Goal: Task Accomplishment & Management: Use online tool/utility

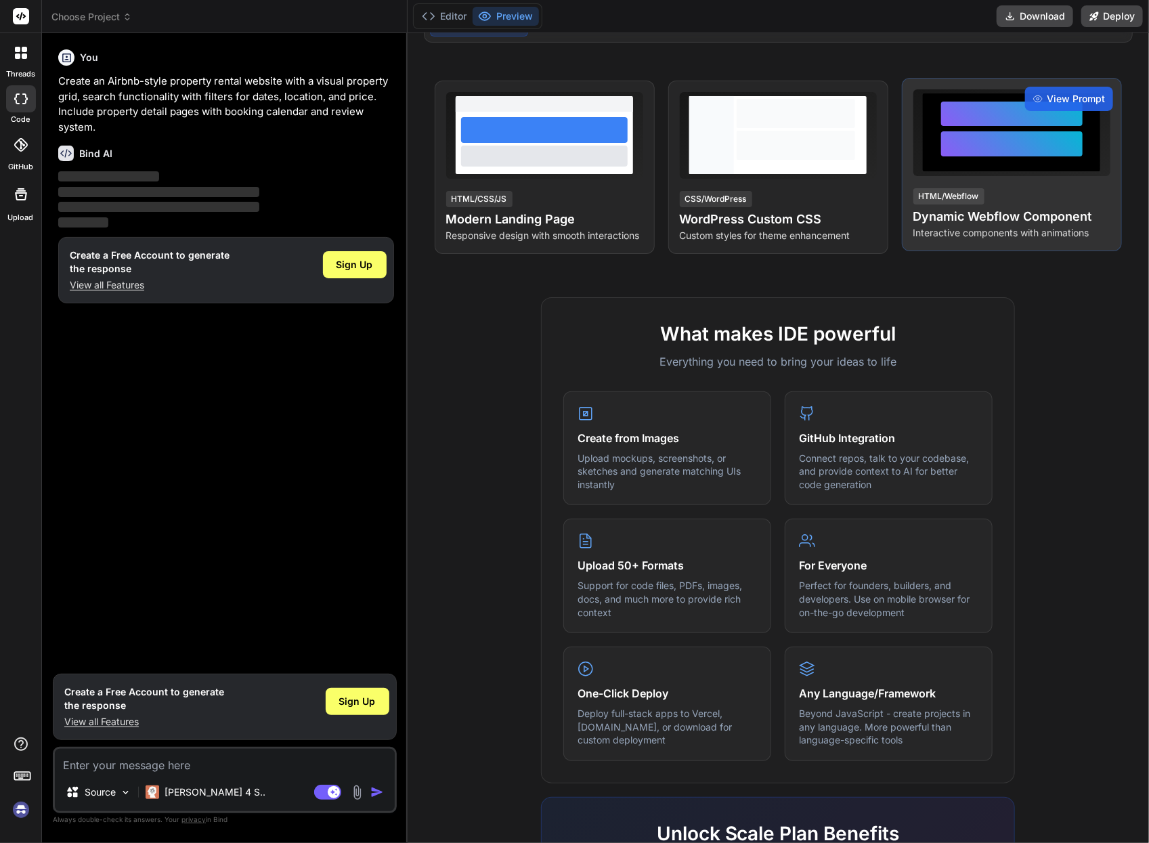
scroll to position [456, 0]
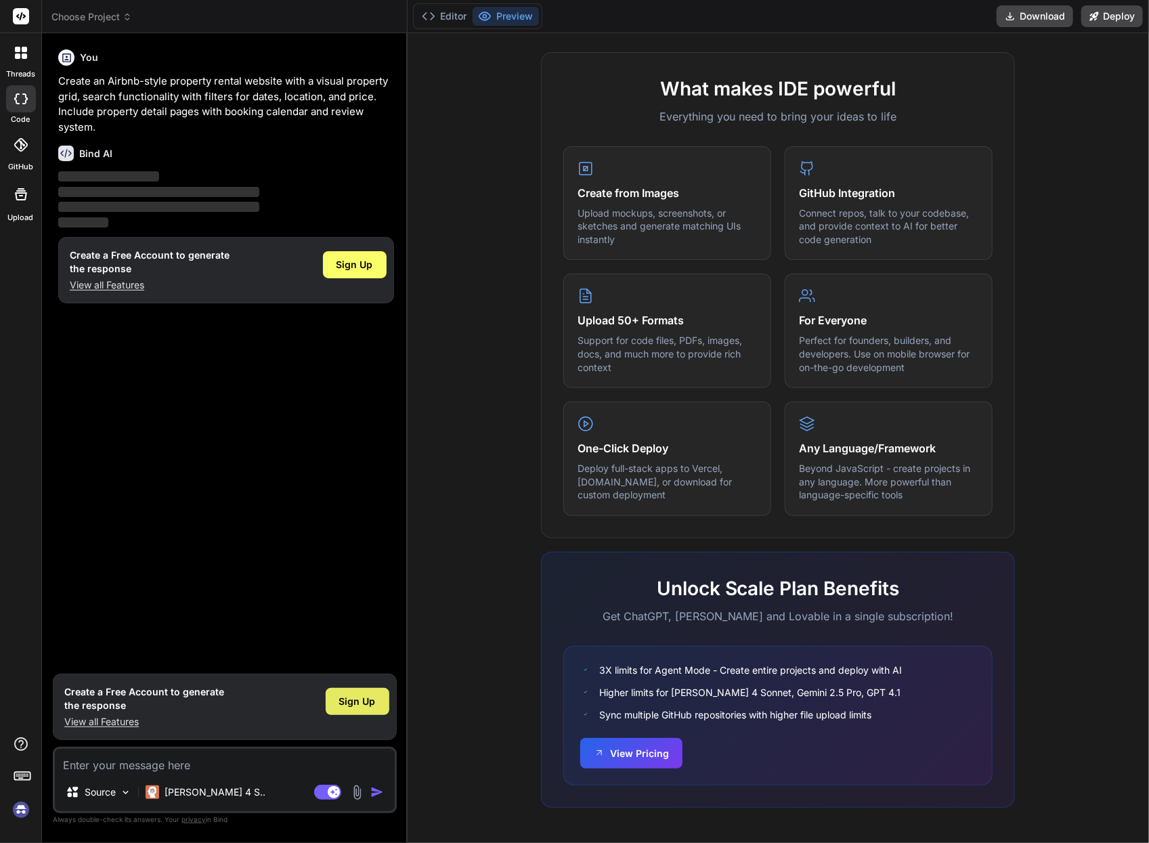
click at [364, 706] on span "Sign Up" at bounding box center [357, 702] width 37 height 14
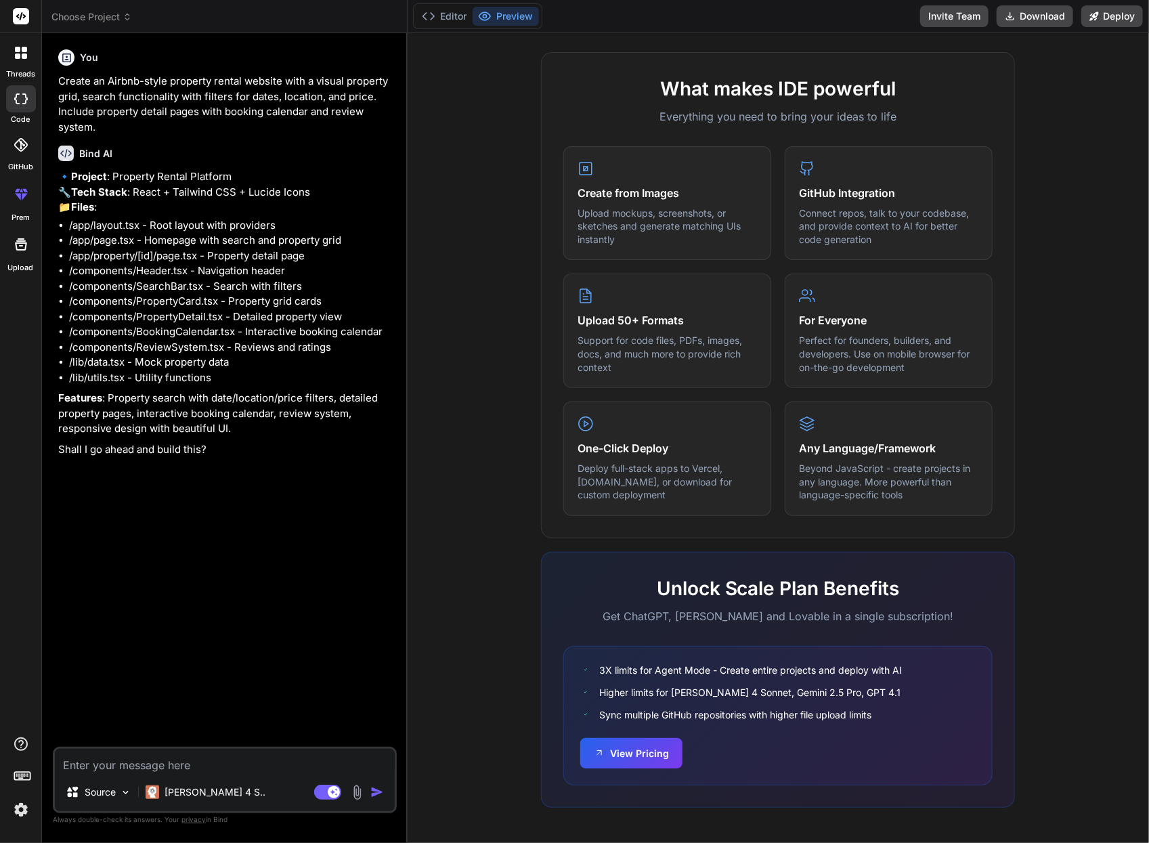
click at [92, 753] on textarea at bounding box center [225, 761] width 340 height 24
drag, startPoint x: 309, startPoint y: 608, endPoint x: 312, endPoint y: 589, distance: 18.5
click at [309, 608] on div "You Create an Airbnb-style property rental website with a visual property grid,…" at bounding box center [226, 395] width 341 height 703
click at [18, 106] on div at bounding box center [21, 98] width 30 height 27
type textarea "x"
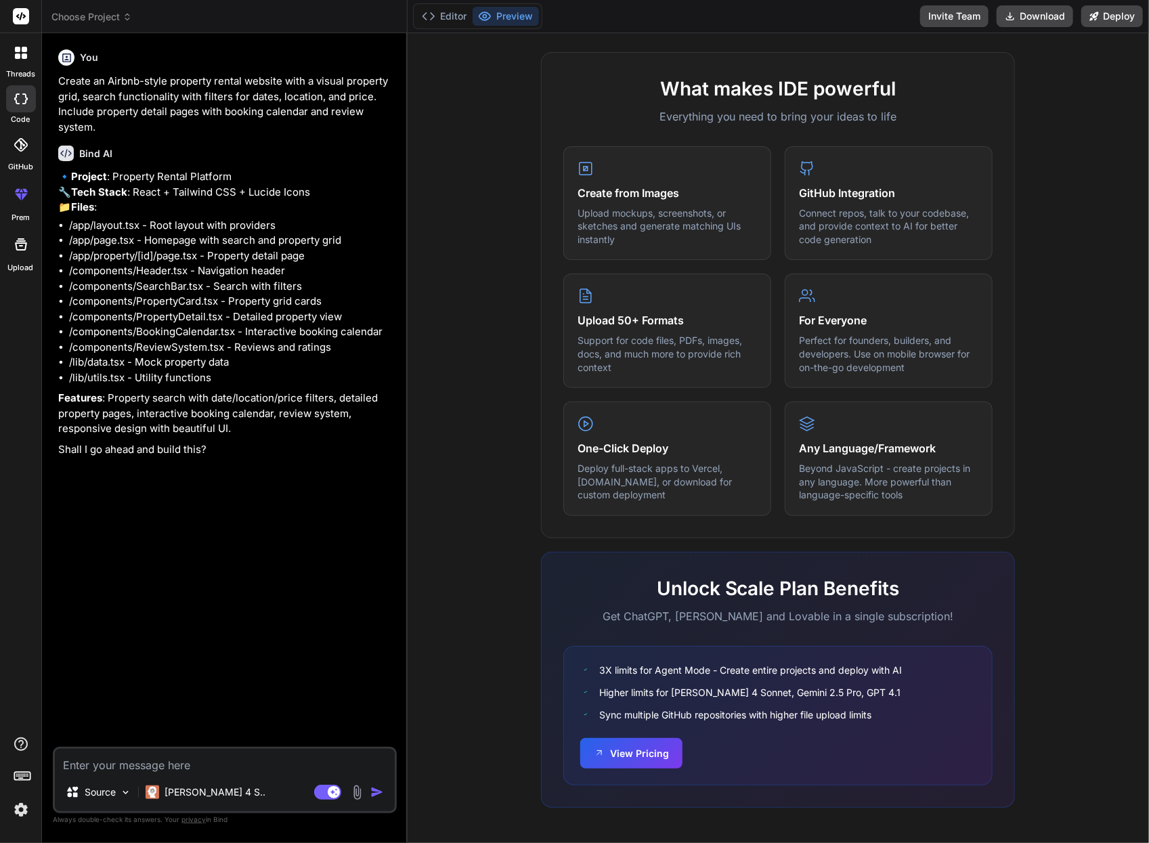
click at [115, 764] on textarea at bounding box center [225, 761] width 340 height 24
type textarea "n"
type textarea "x"
type textarea "no"
type textarea "x"
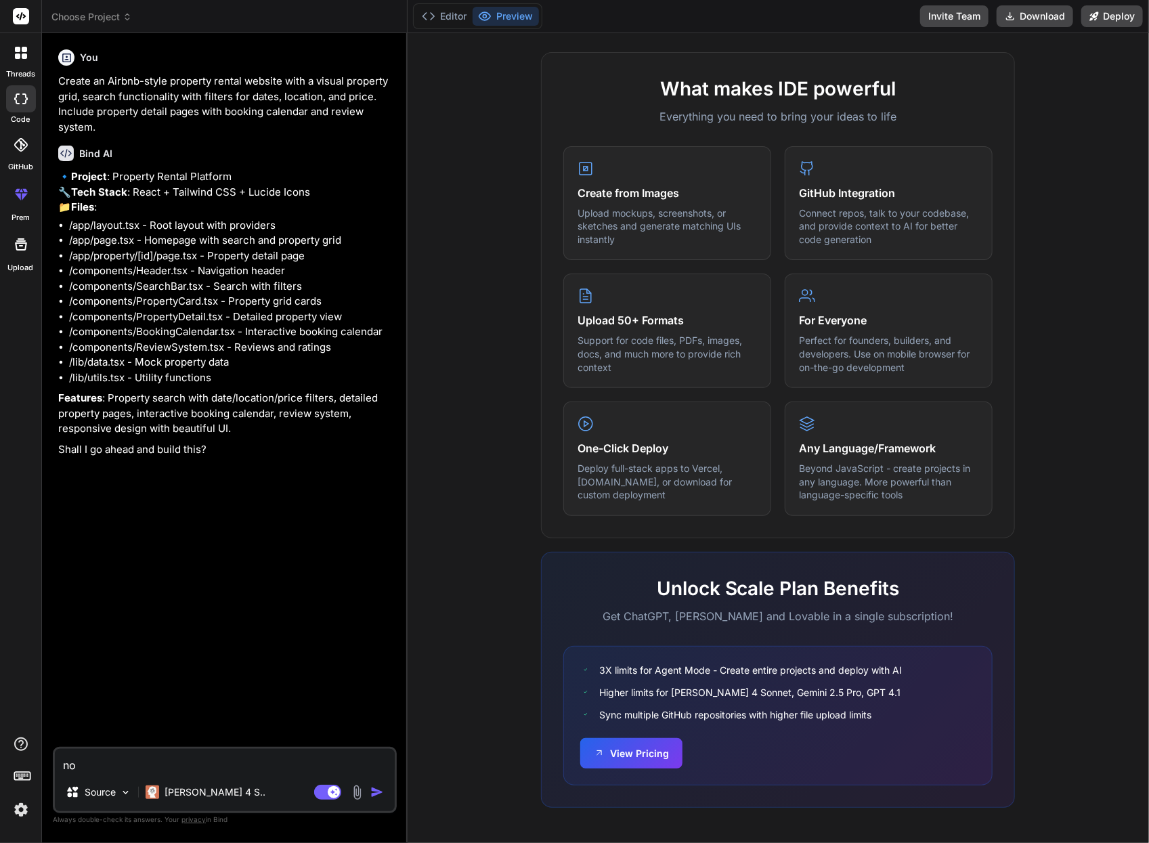
type textarea "no"
type textarea "x"
type textarea "no w"
type textarea "x"
type textarea "no wa"
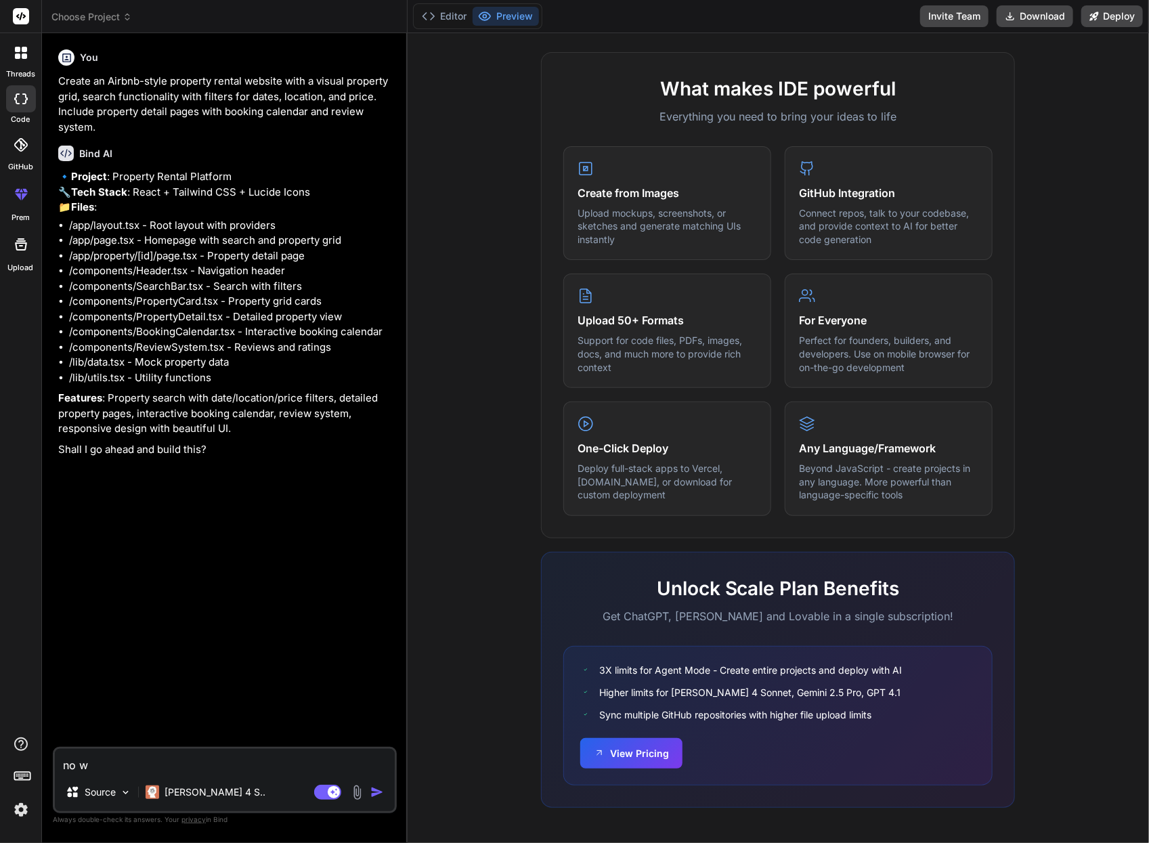
type textarea "x"
type textarea "no wai"
type textarea "x"
type textarea "no wait"
type textarea "x"
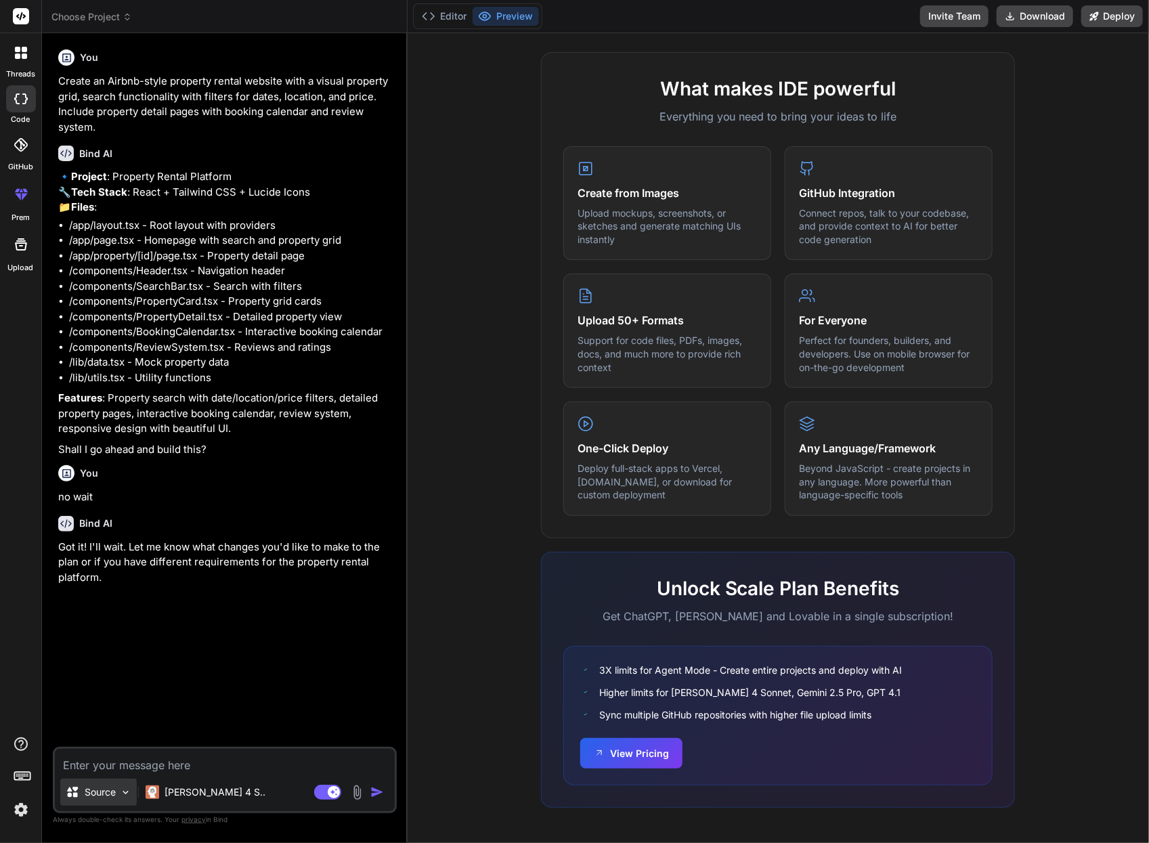
type textarea "x"
type textarea "n"
type textarea "x"
type textarea "ne"
type textarea "x"
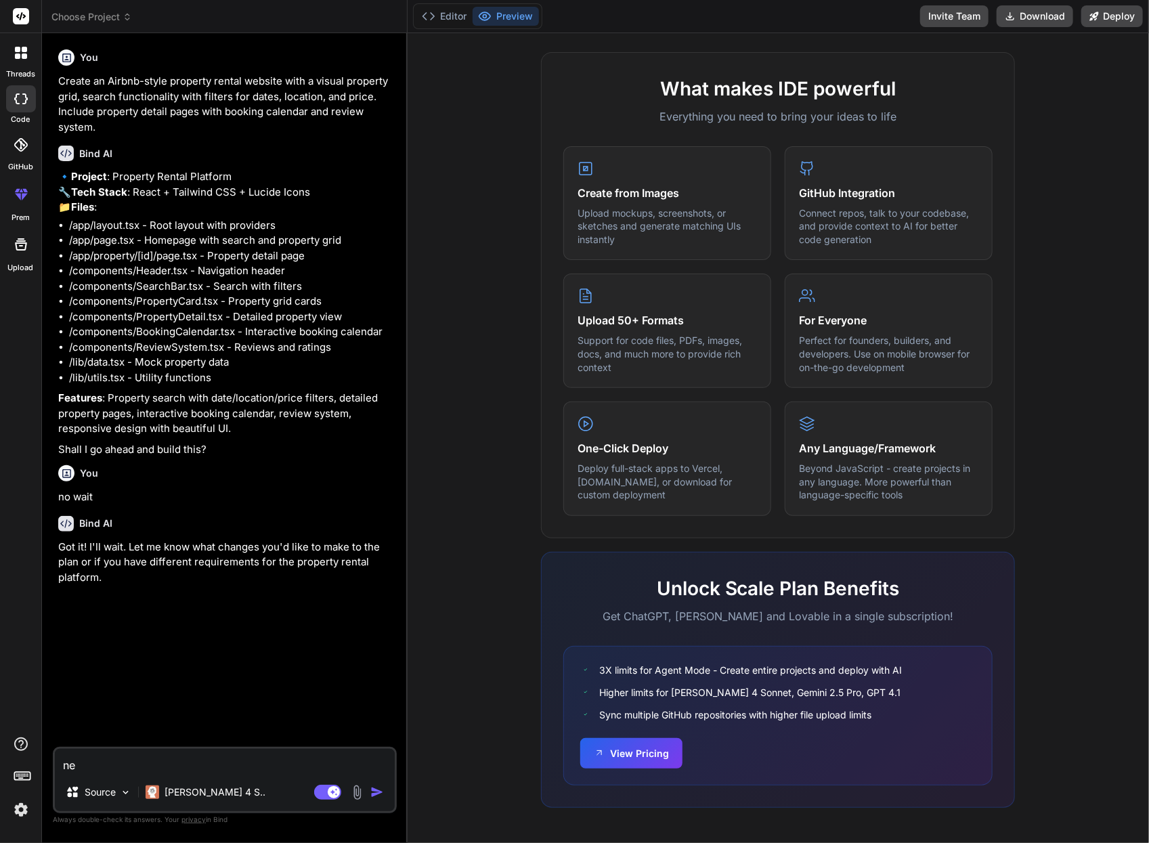
type textarea "new"
type textarea "x"
type textarea "new"
type textarea "x"
type textarea "new a"
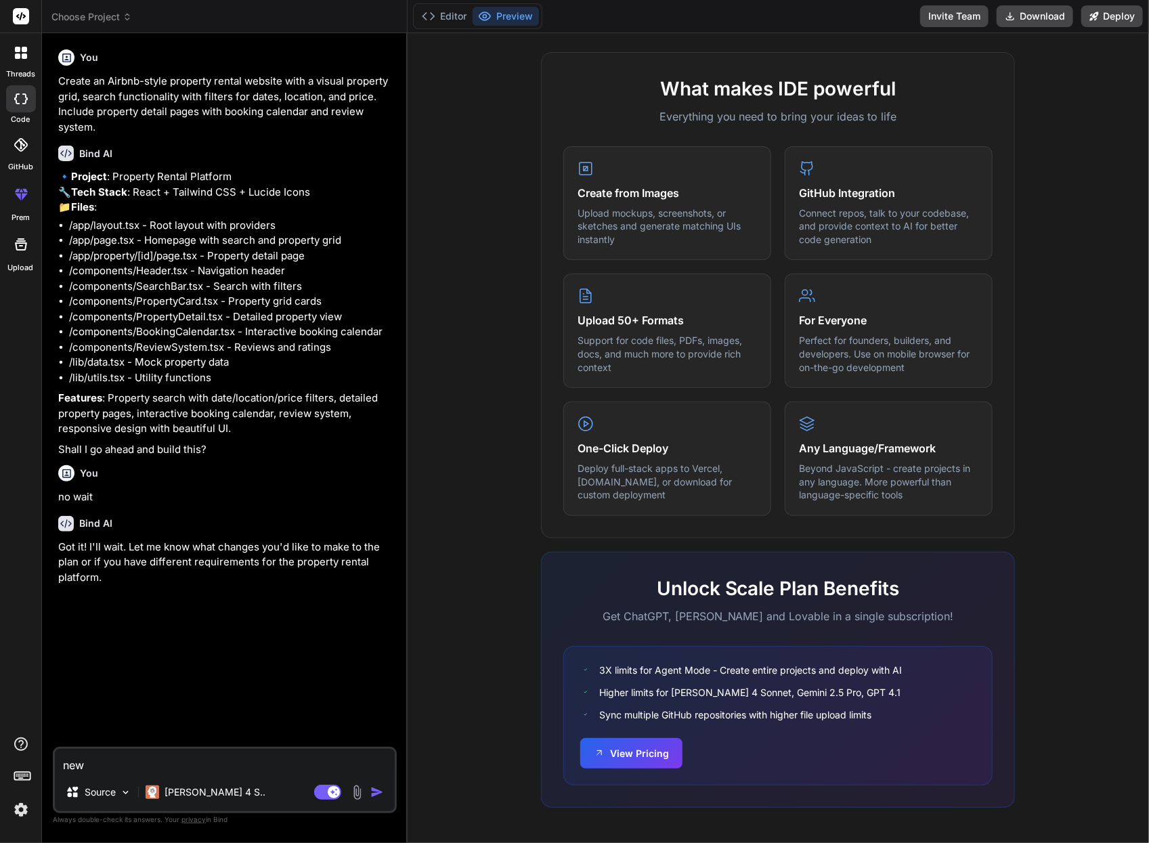
type textarea "x"
type textarea "new ap"
type textarea "x"
type textarea "new app"
type textarea "x"
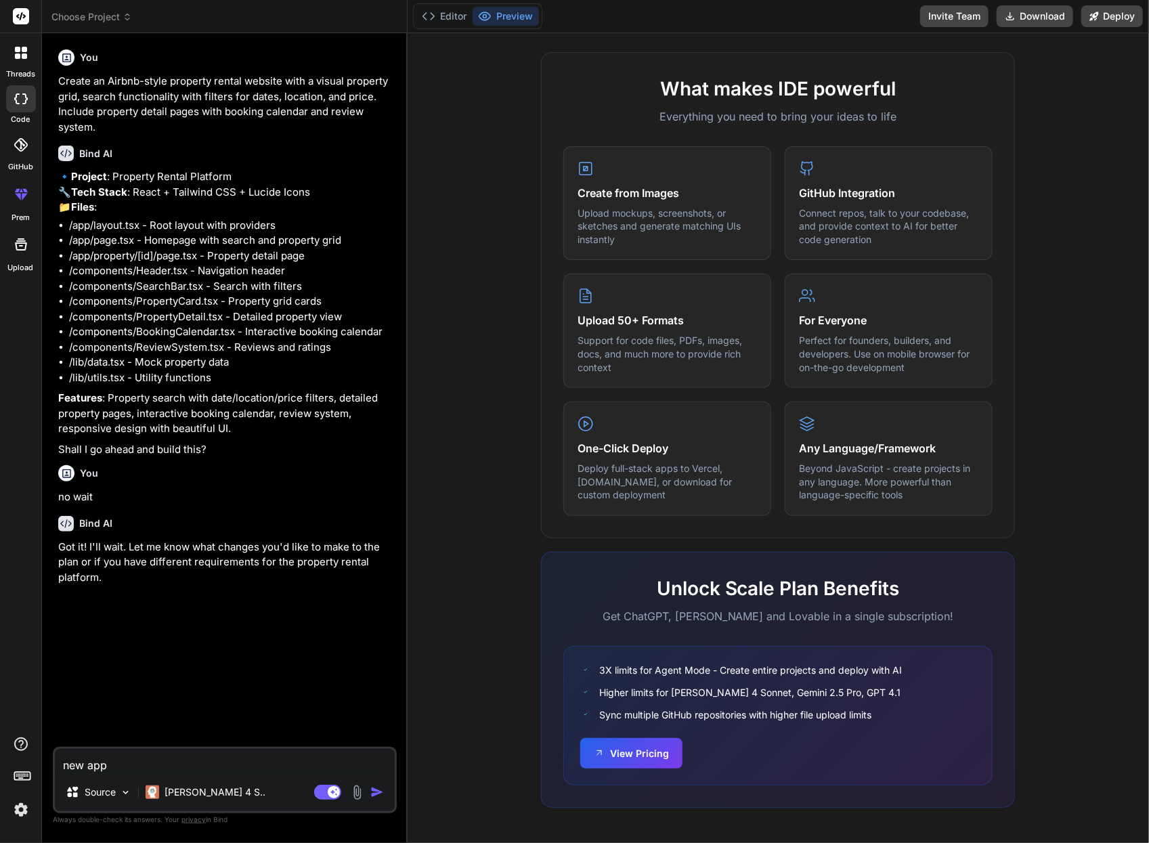
type textarea "new app"
type textarea "x"
type textarea "new app n"
type textarea "x"
type textarea "new app no"
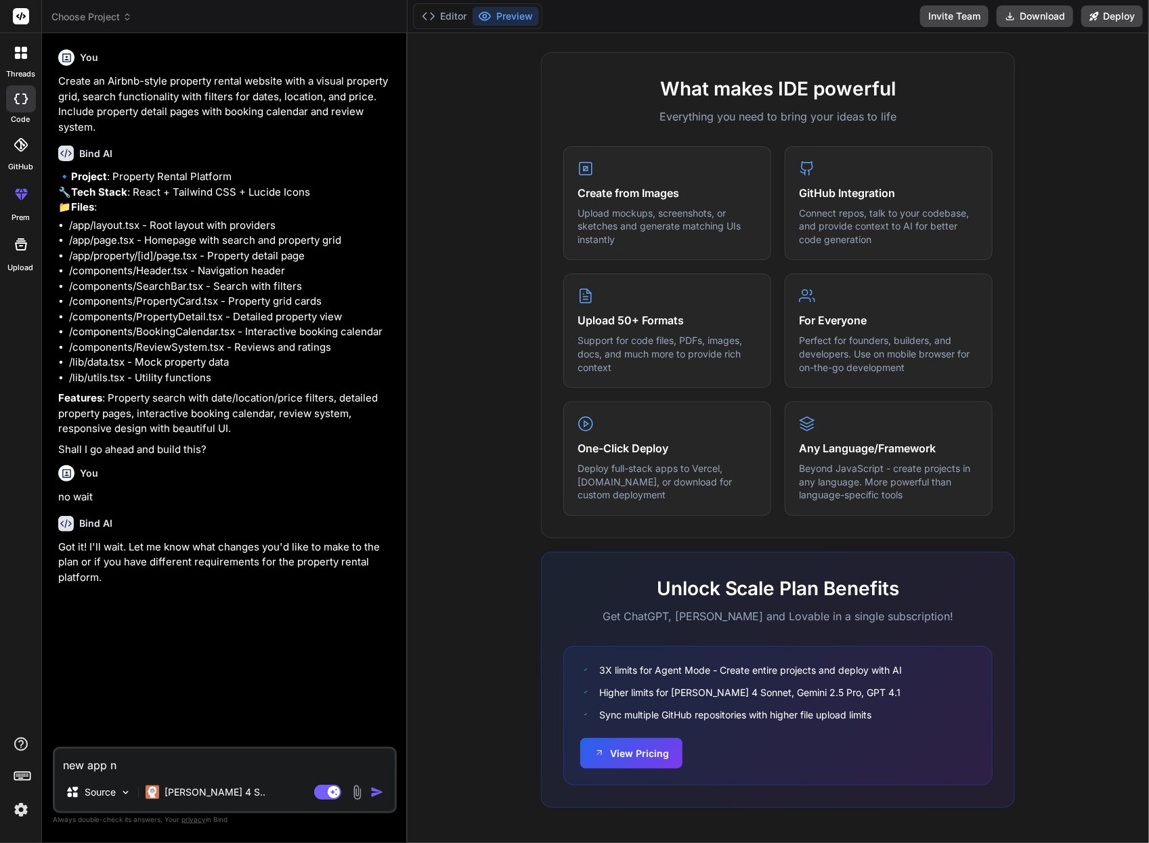
type textarea "x"
type textarea "new app now"
type textarea "x"
type textarea "new app now"
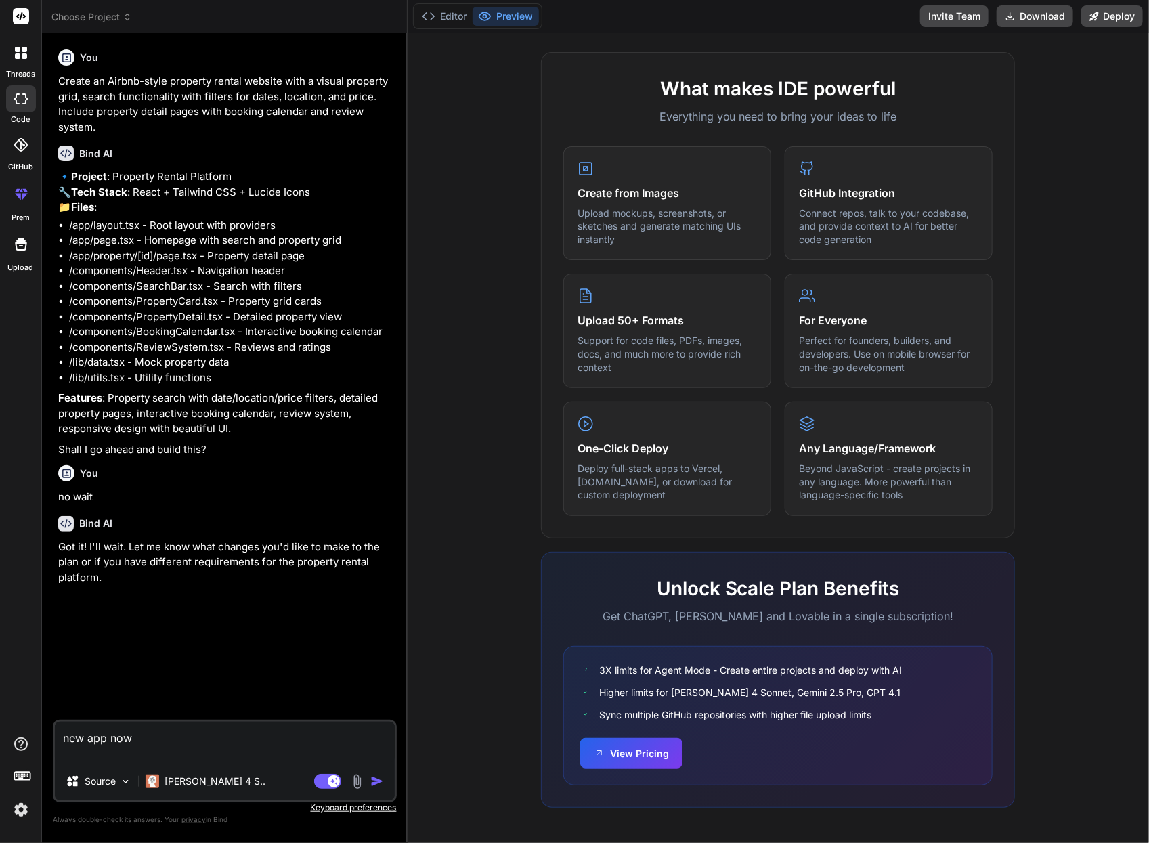
type textarea "x"
paste textarea "Create an AI-powered Indian budget tracker app with the following advanced feat…"
type textarea "new app now Create an AI-powered Indian budget tracker app with the following a…"
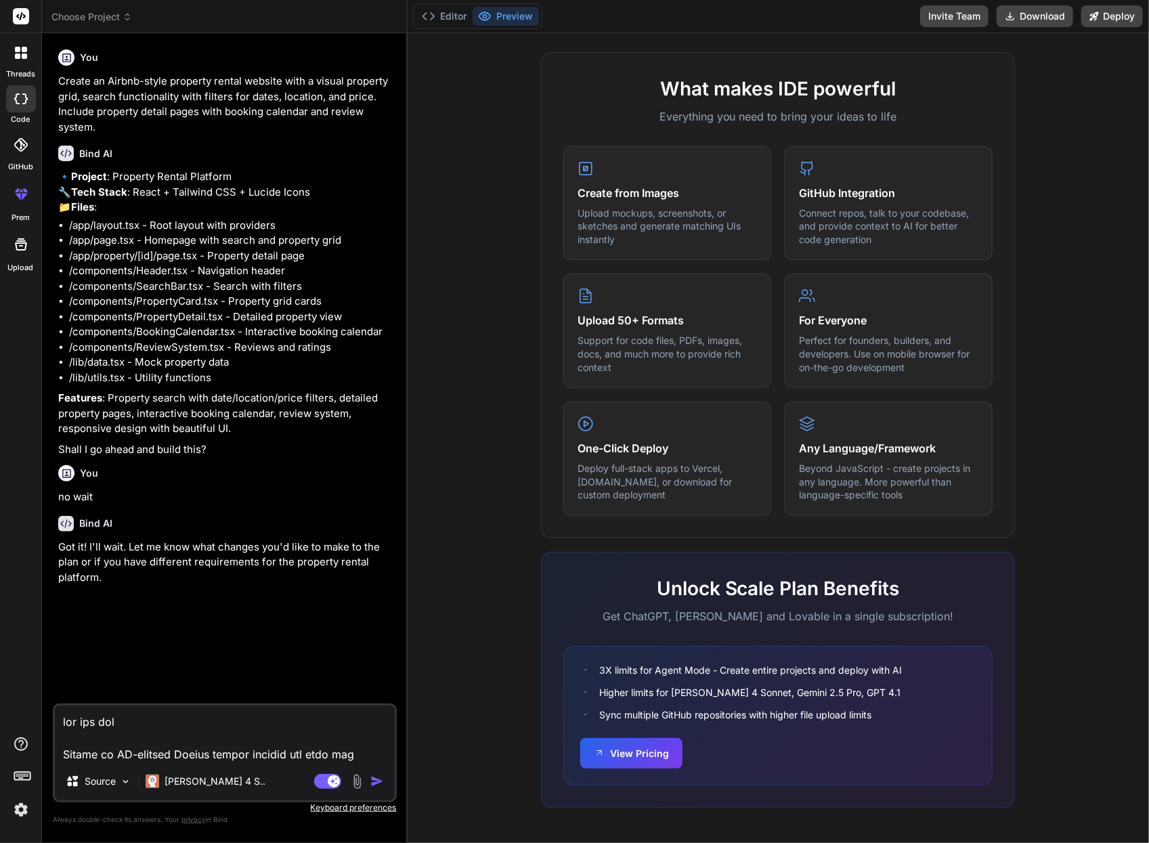
scroll to position [505, 0]
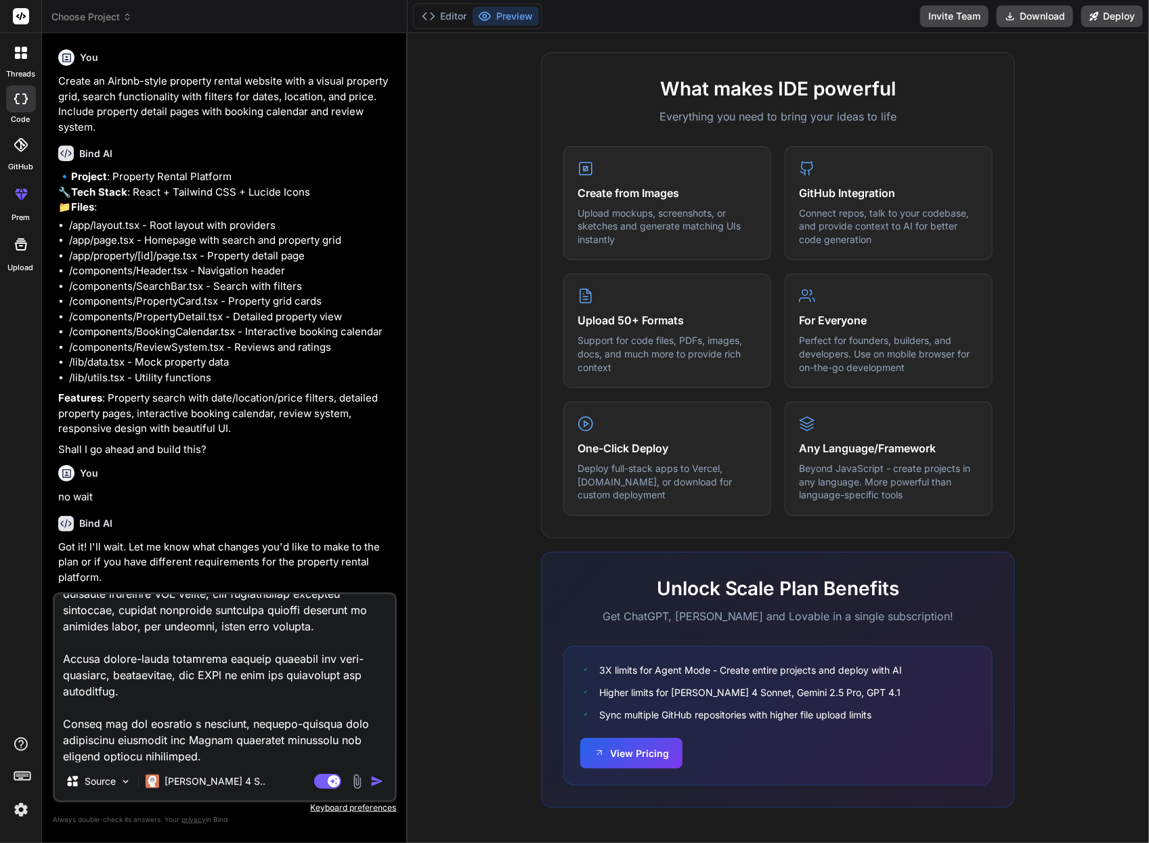
type textarea "x"
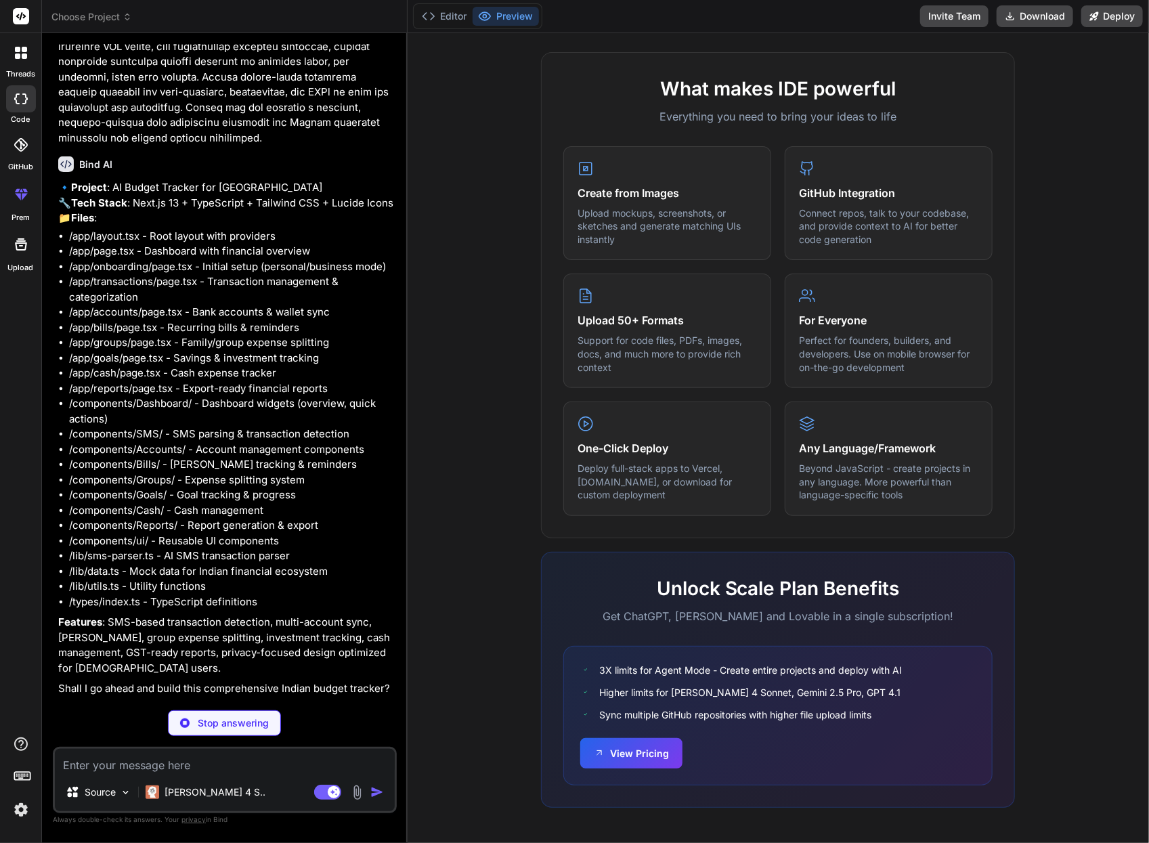
scroll to position [865, 0]
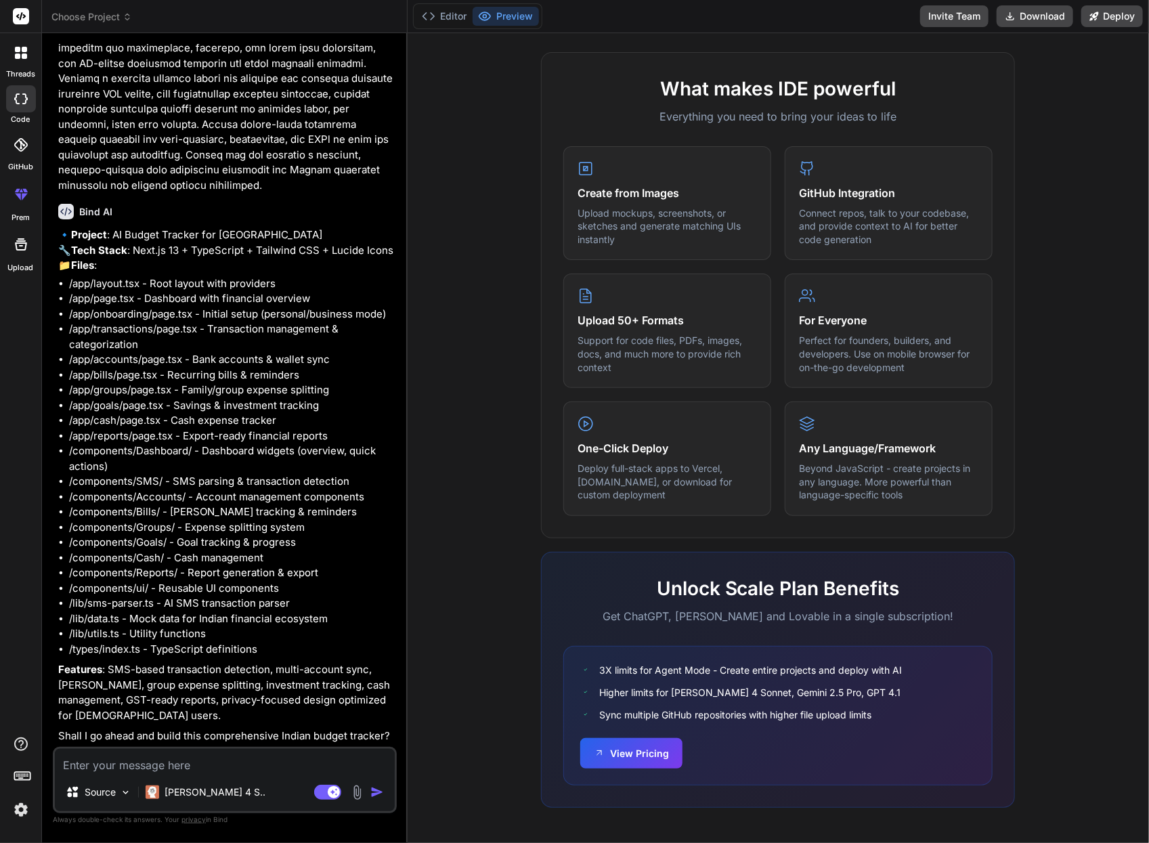
type textarea "x"
type textarea "y"
type textarea "x"
type textarea "ye"
type textarea "x"
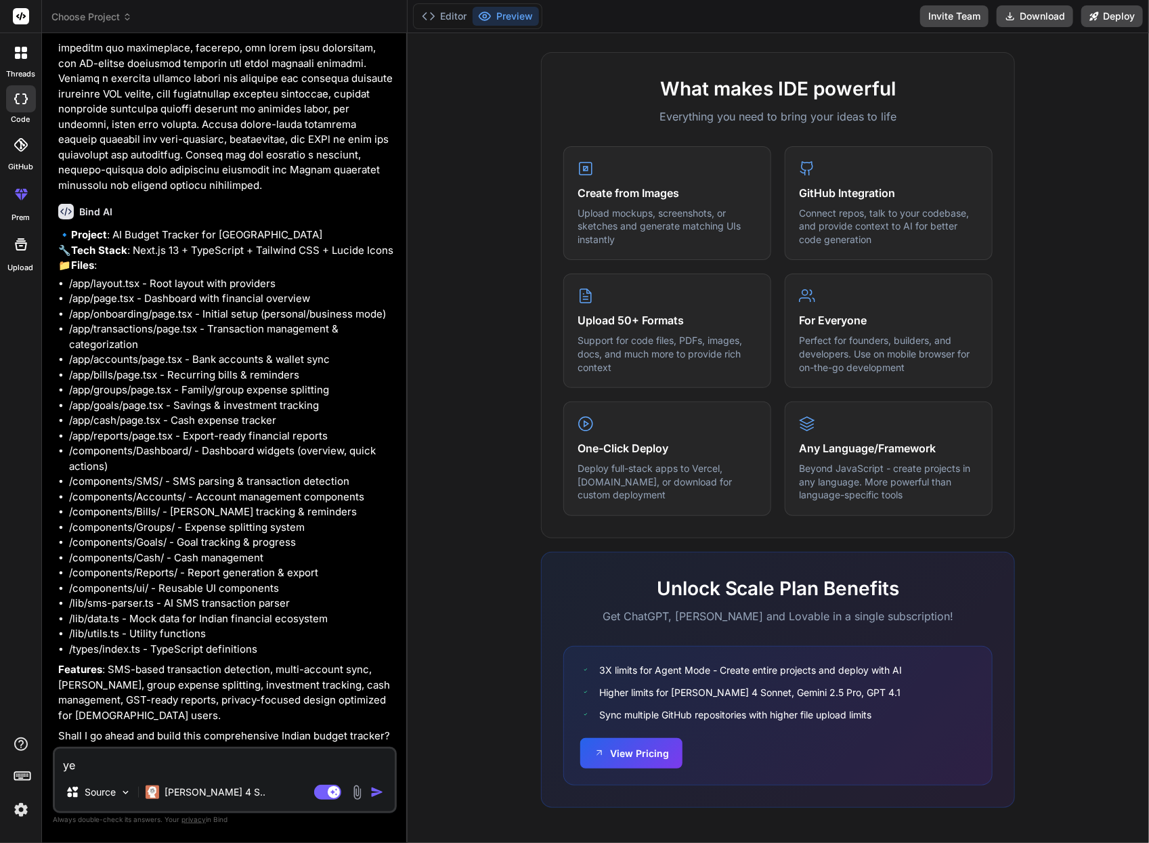
type textarea "yes"
type textarea "x"
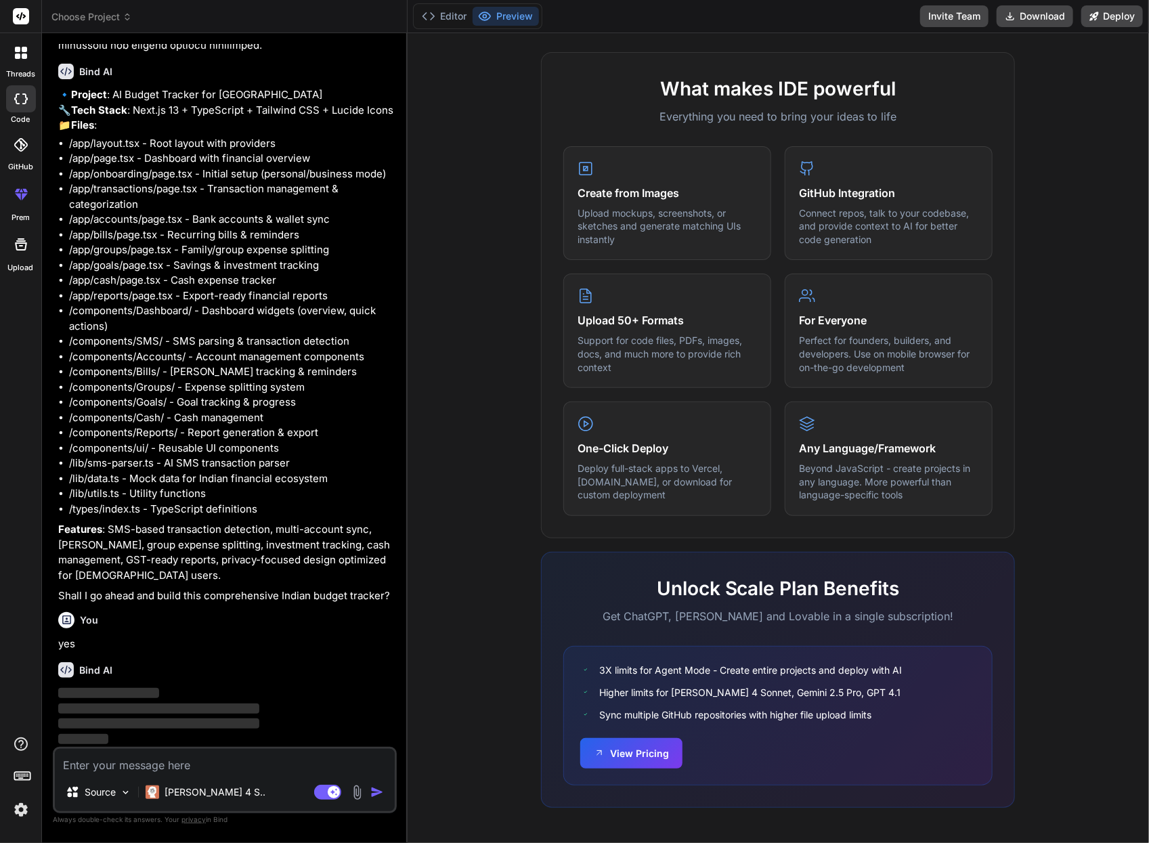
scroll to position [1006, 0]
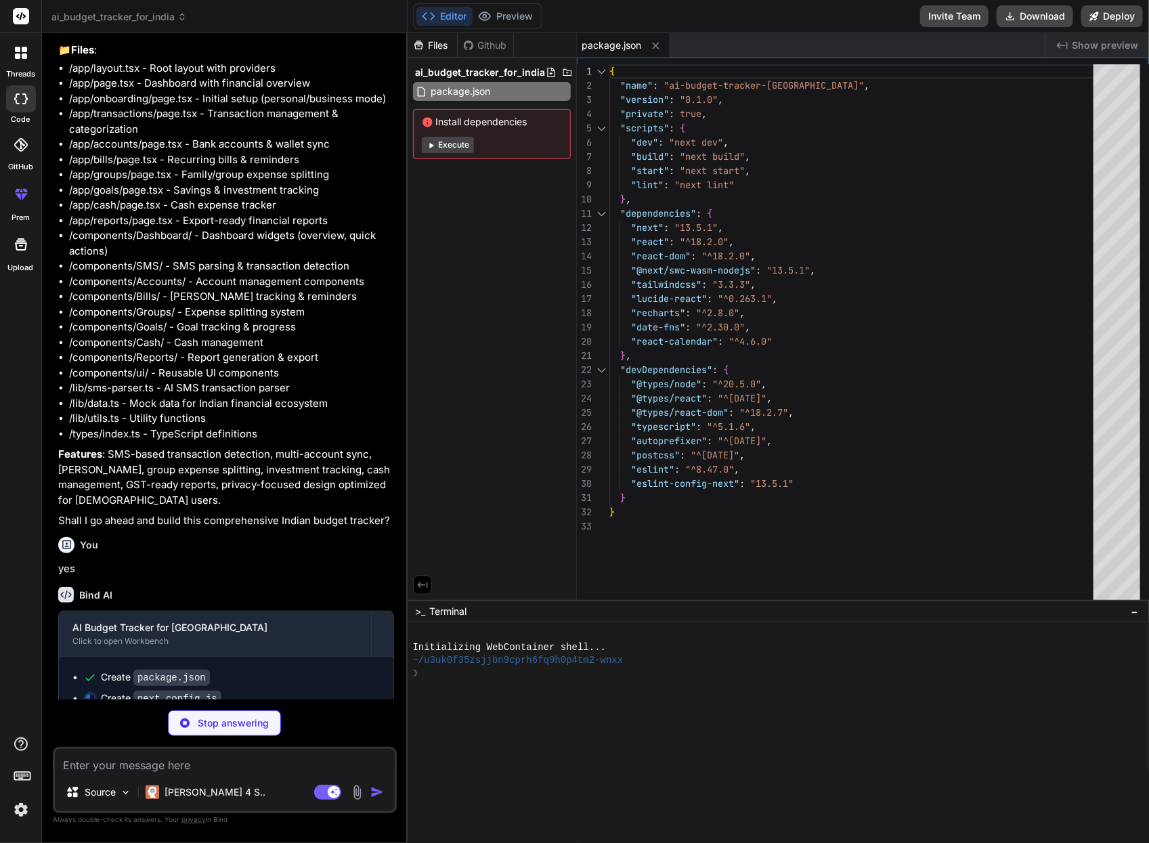
type textarea "x"
type textarea "module.exports = nextConfig"
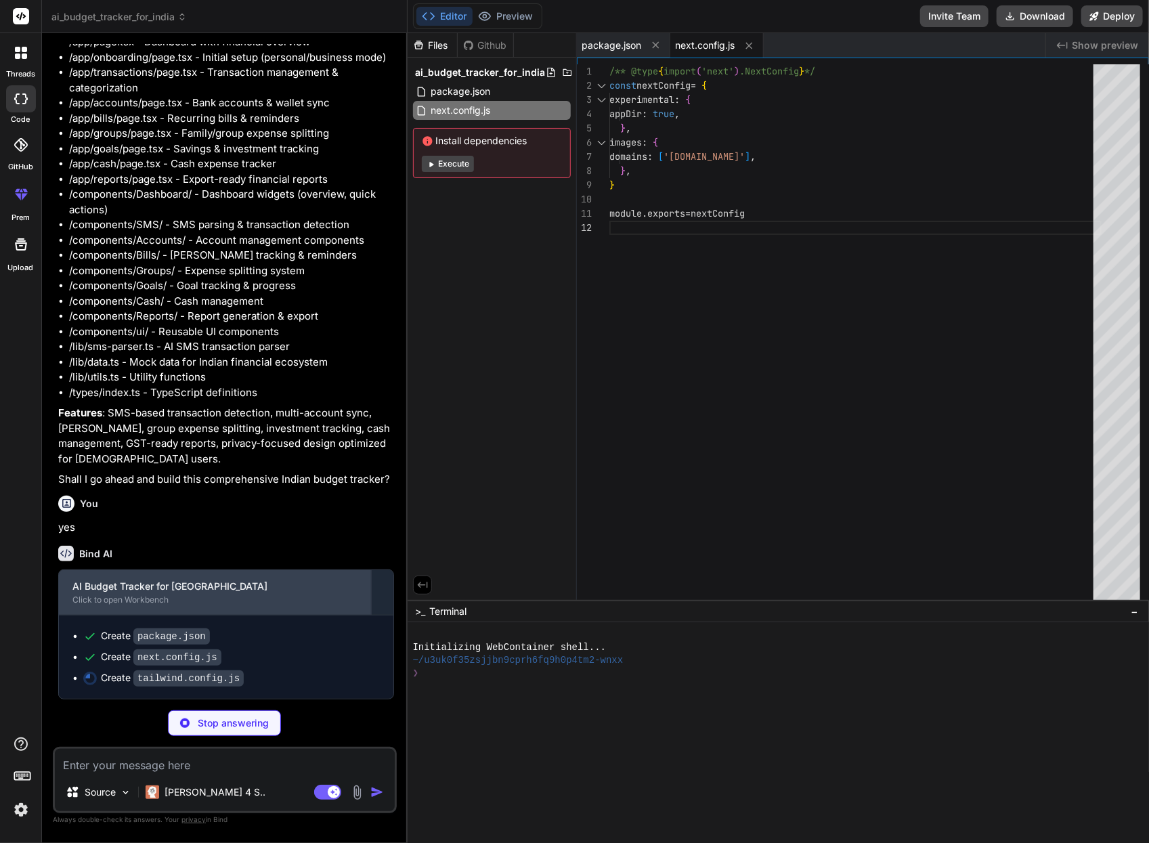
scroll to position [1119, 0]
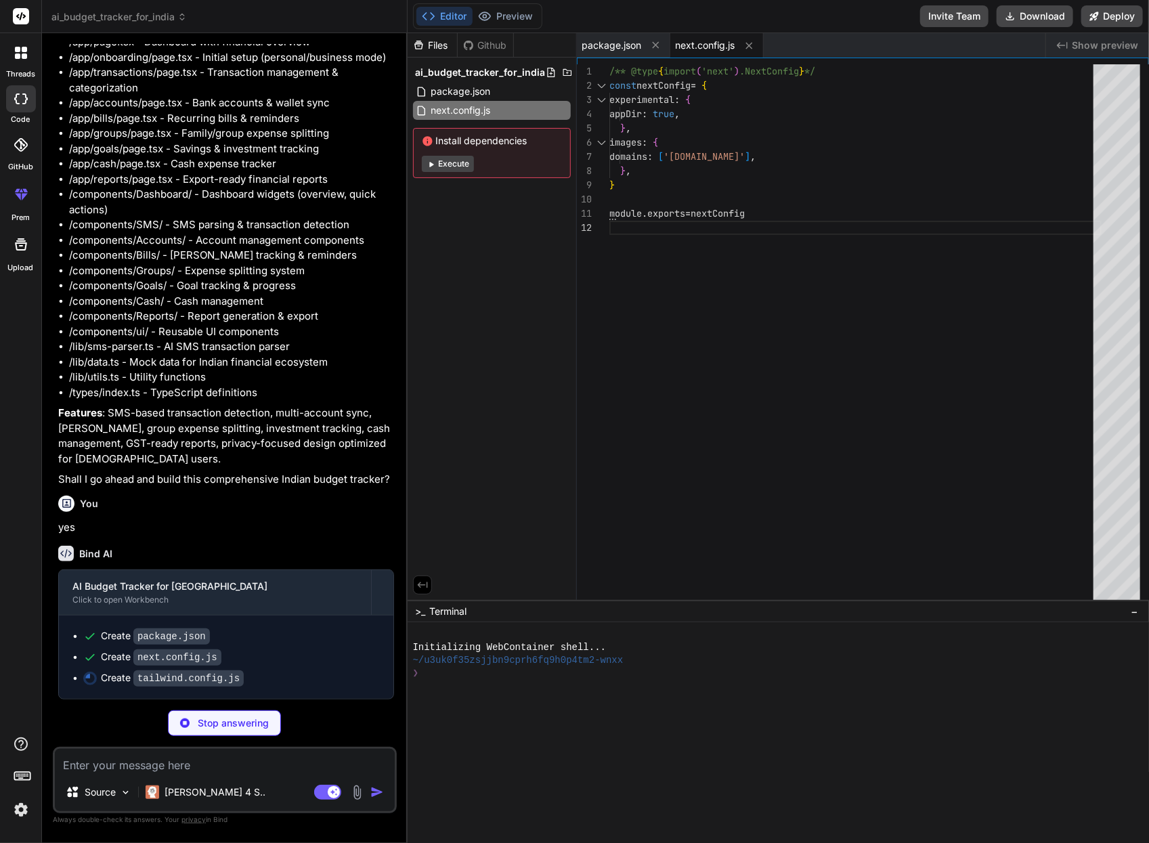
click at [440, 167] on button "Execute" at bounding box center [448, 164] width 52 height 16
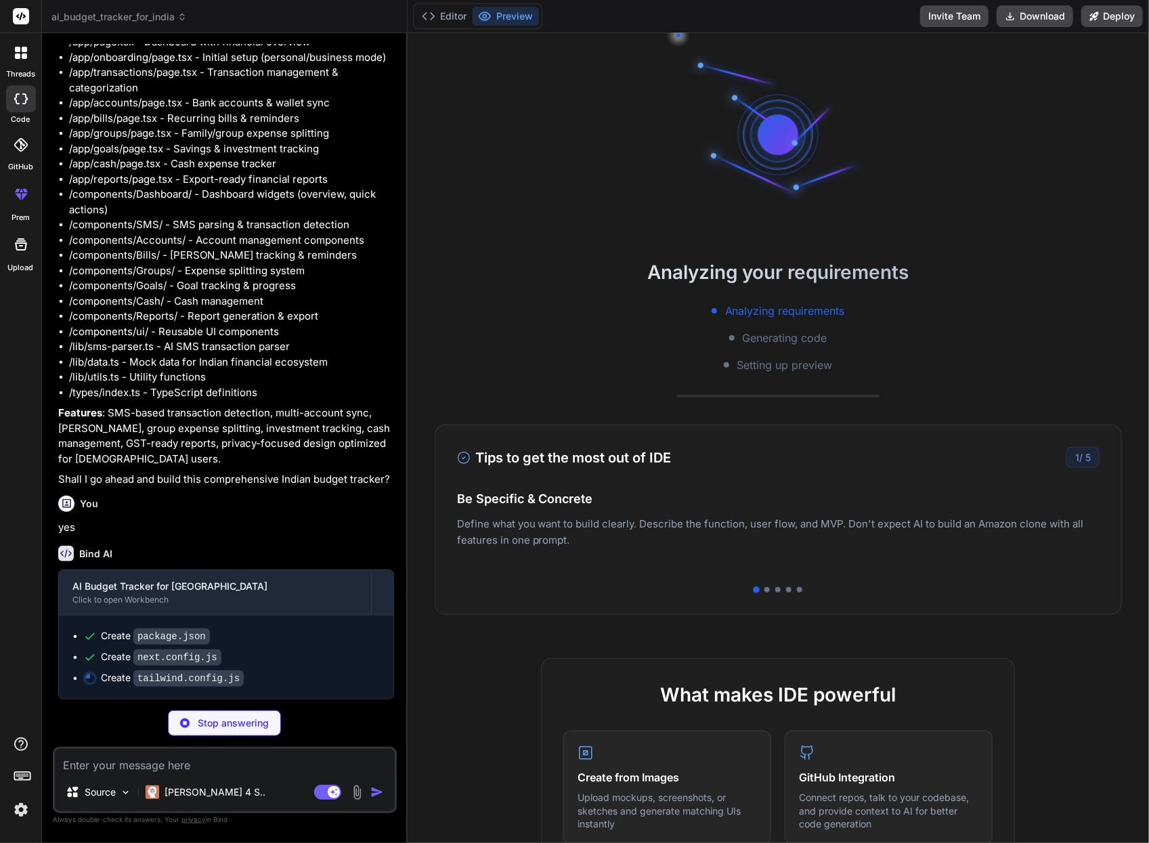
type textarea "x"
type textarea "}, plugins: [], }"
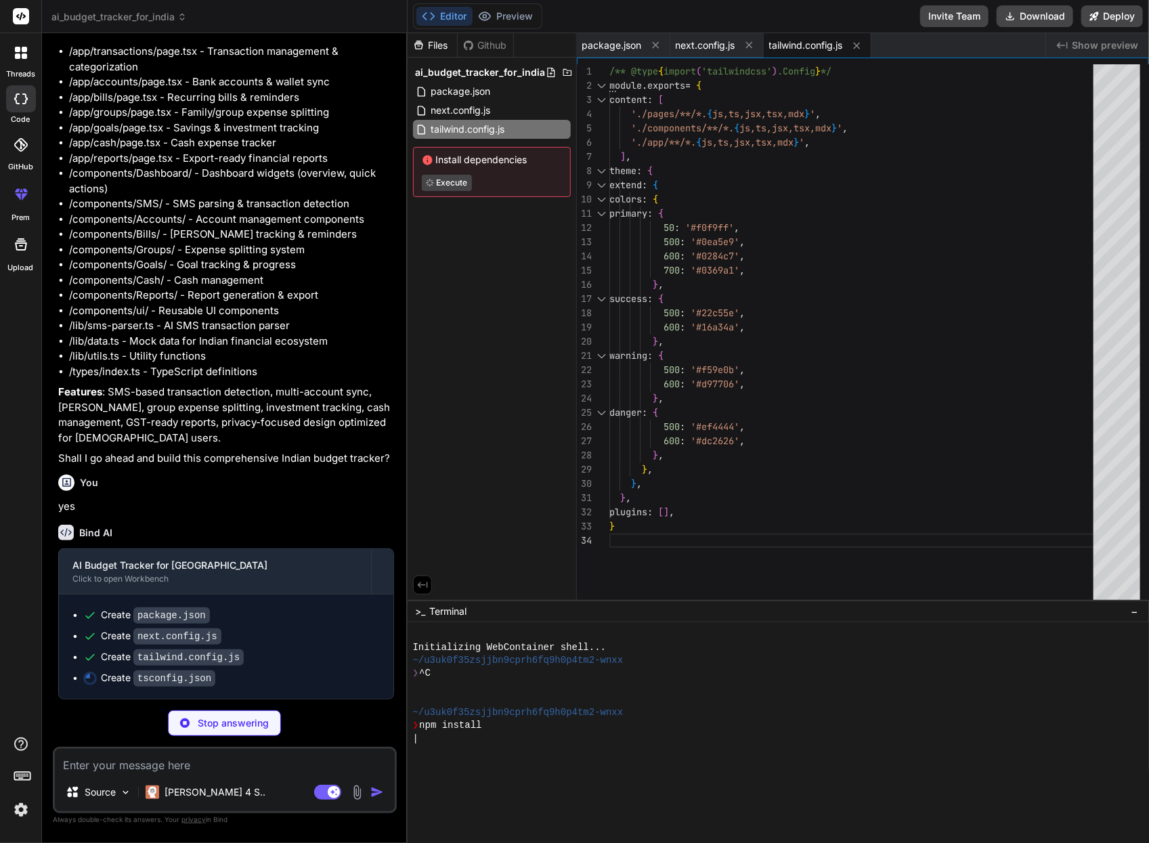
type textarea "x"
type textarea ""baseUrl": ".", "paths": { "@/*": ["./*"] } }, "include": ["next-env.d.ts", "**…"
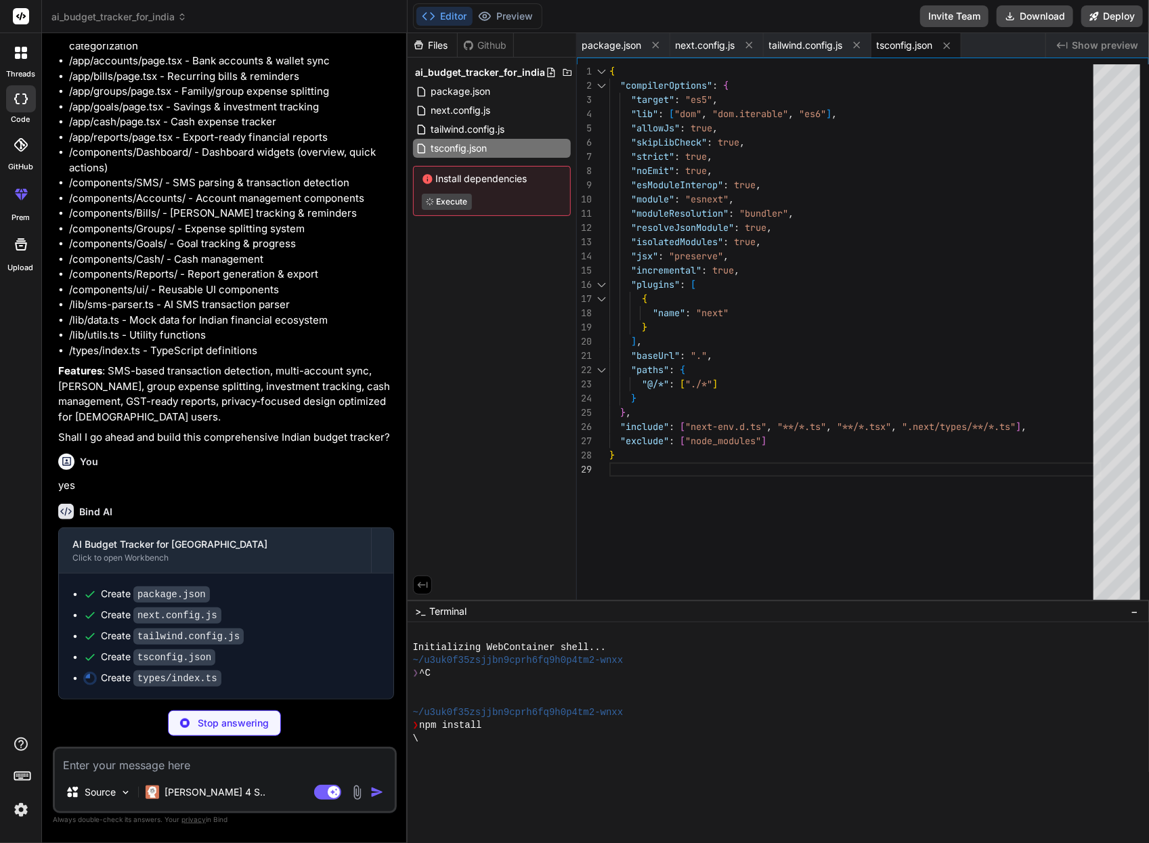
type textarea "x"
type textarea "id: string; amount: number; type: 'income' | 'expense' | 'receivable' | 'payabl…"
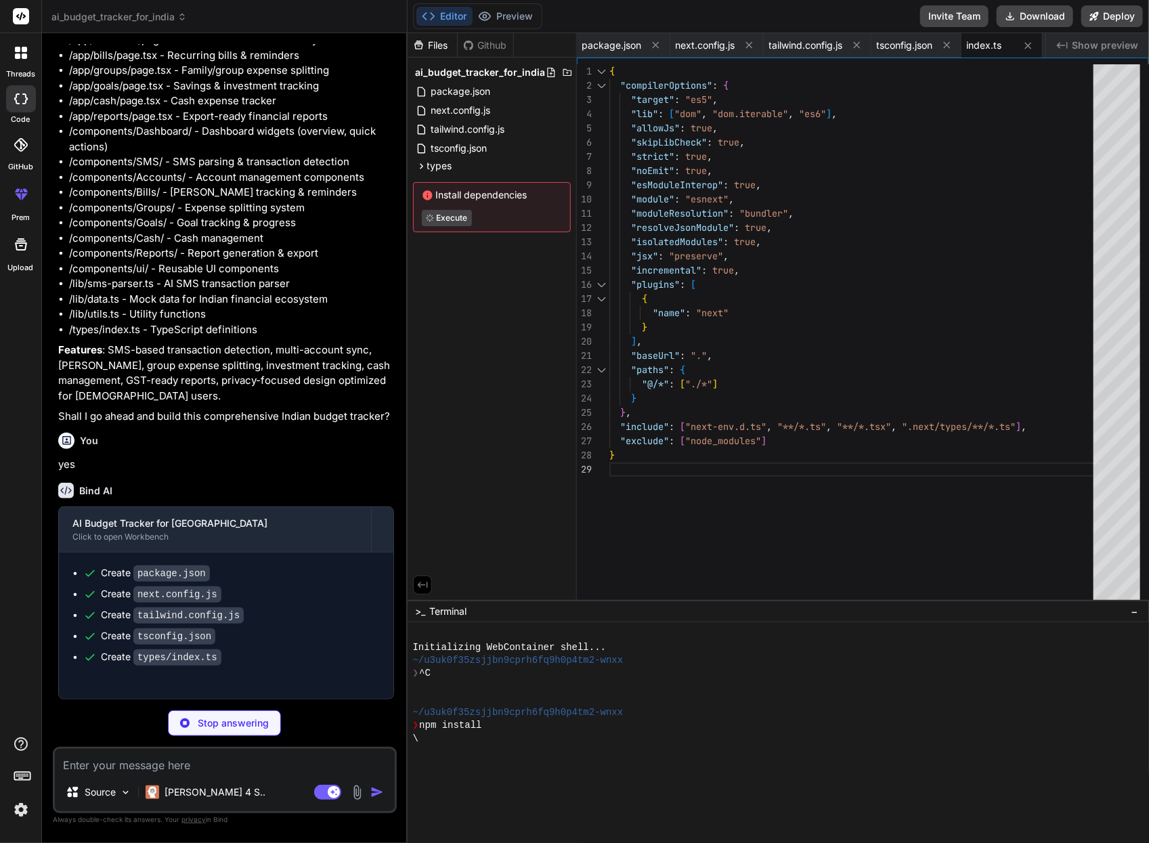
type textarea "x"
type textarea "} else { return { score: savingsRate, status: 'poor', color: 'text-red-600' }; …"
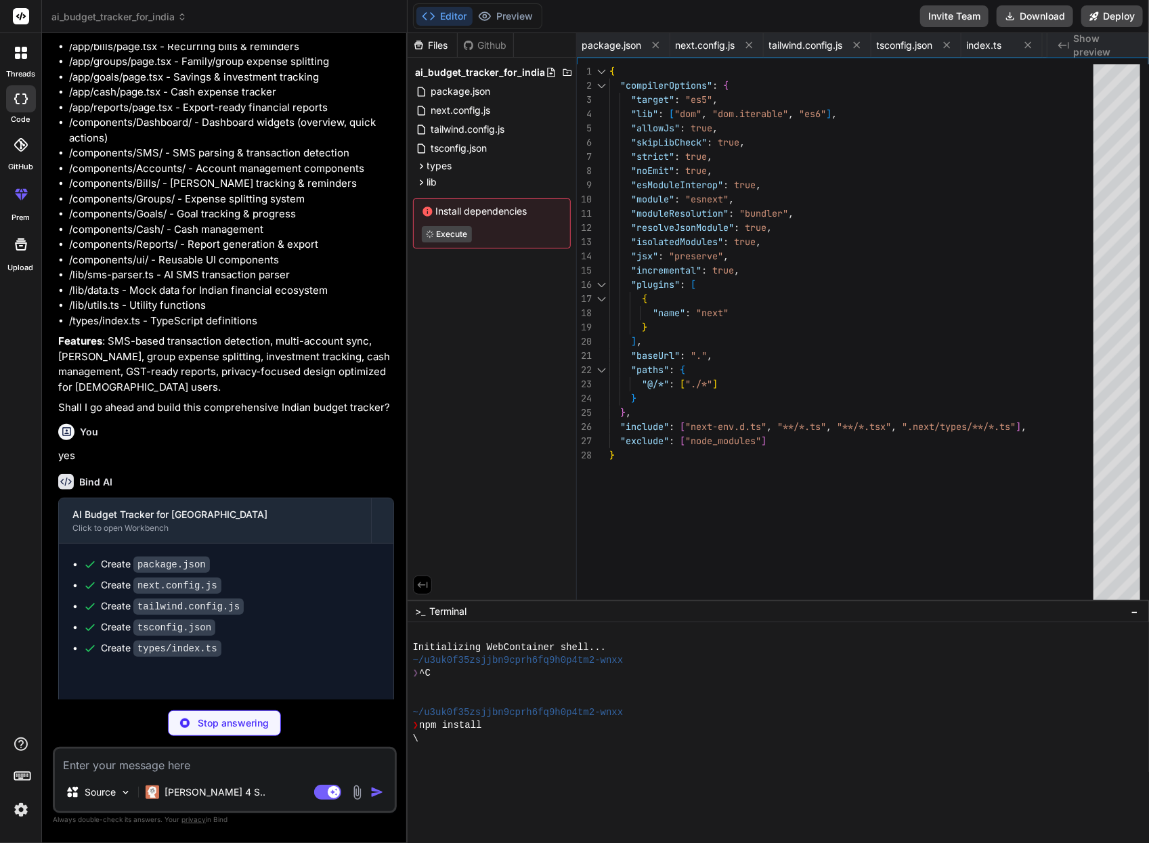
type textarea "x"
type textarea "}"
type textarea "x"
type textarea "];"
type textarea "x"
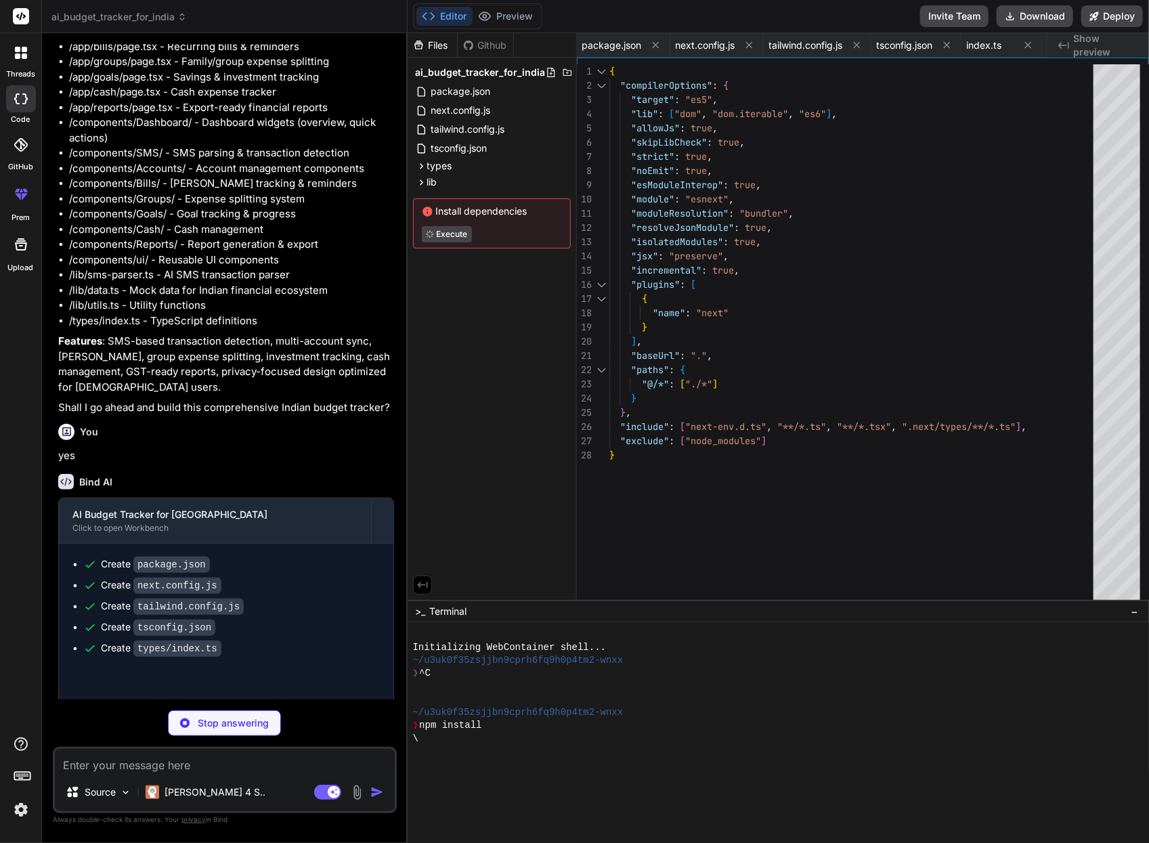
type textarea "scrollbar-width: none; } .scrollbar-hide::-webkit-scrollbar { display: none; }"
type textarea "x"
type textarea "{children} </div> </body> </html> ) }"
type textarea "x"
type textarea "<button className={`${baseClasses} ${variants[variant]} ${sizes[size]} ${classN…"
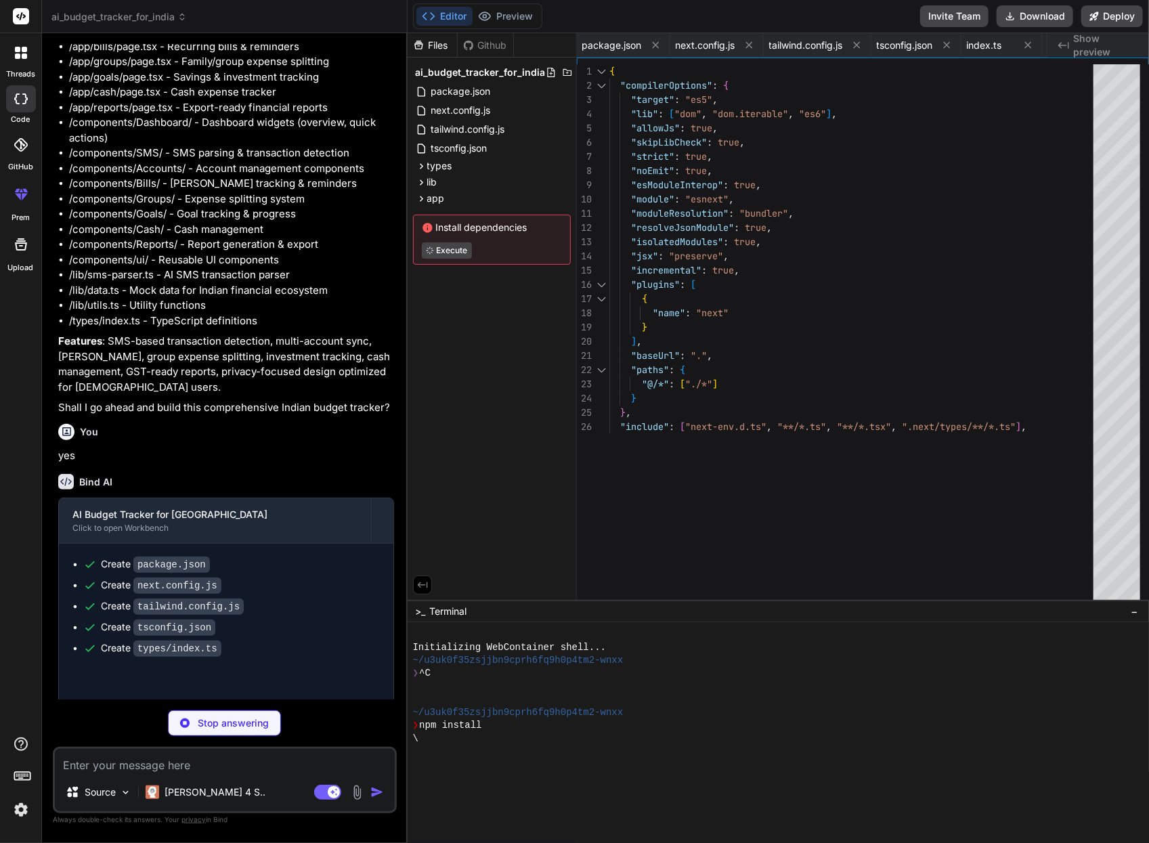
type textarea "x"
type textarea "</header> ); }"
type textarea "x"
type textarea "}"
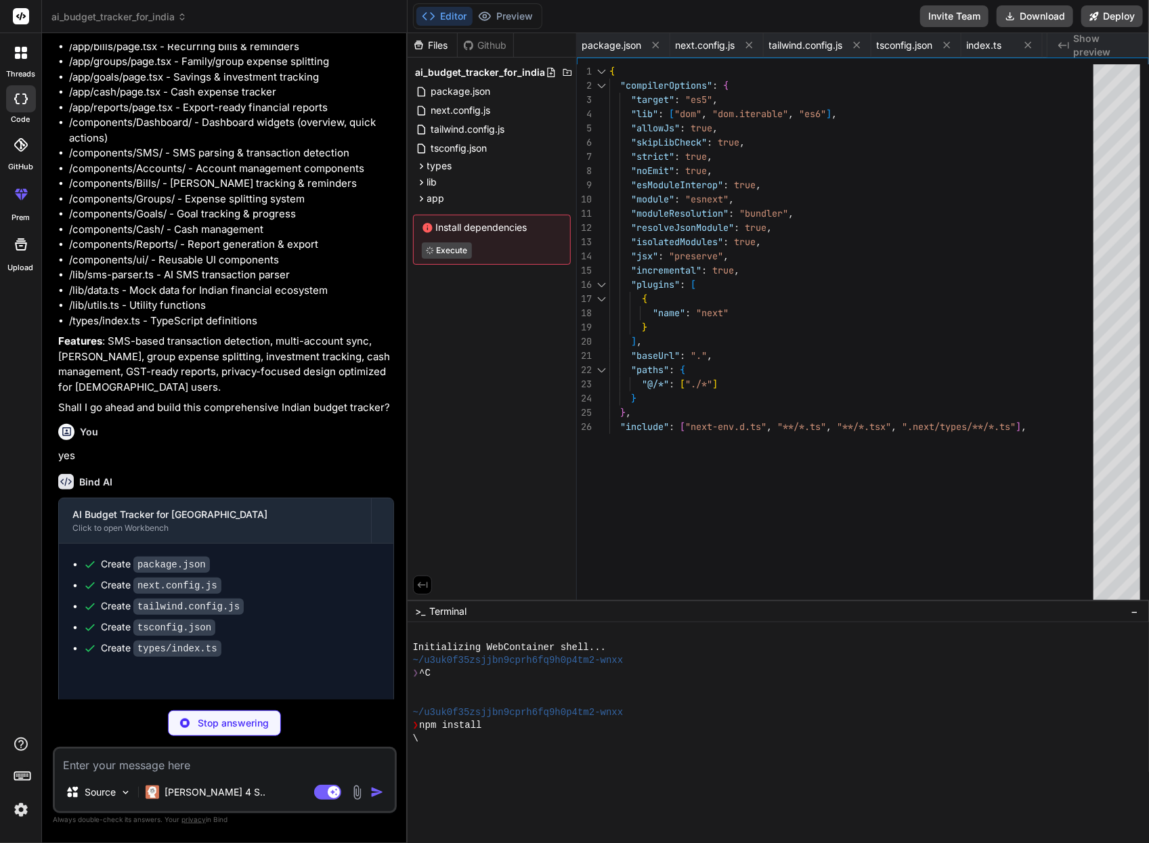
type textarea "x"
type textarea "</Card> ); }"
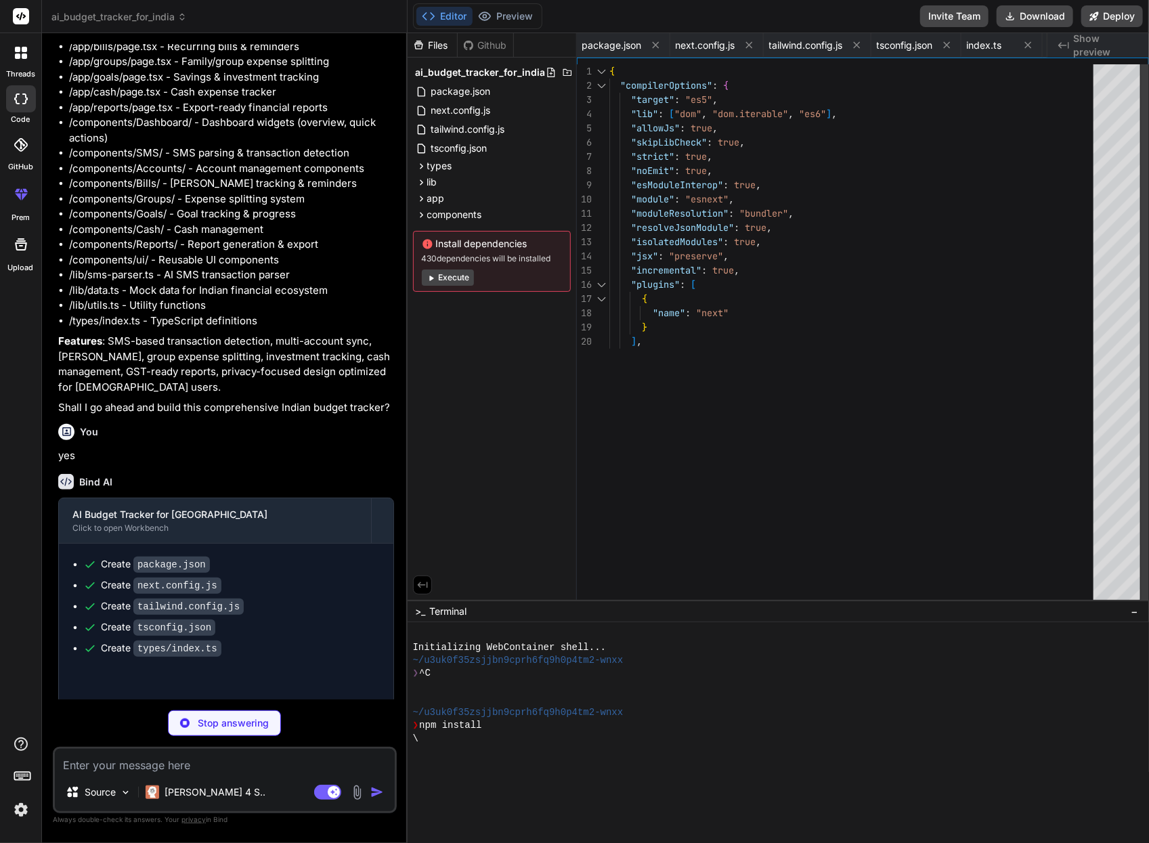
type textarea "x"
type textarea "</BarChart> </ResponsiveContainer> </div> </Card> ); }"
type textarea "x"
type textarea "<Calendar className="w-8 h-8 mx-auto mb-2 opacity-50" /> <p>No upcoming bills</…"
type textarea "x"
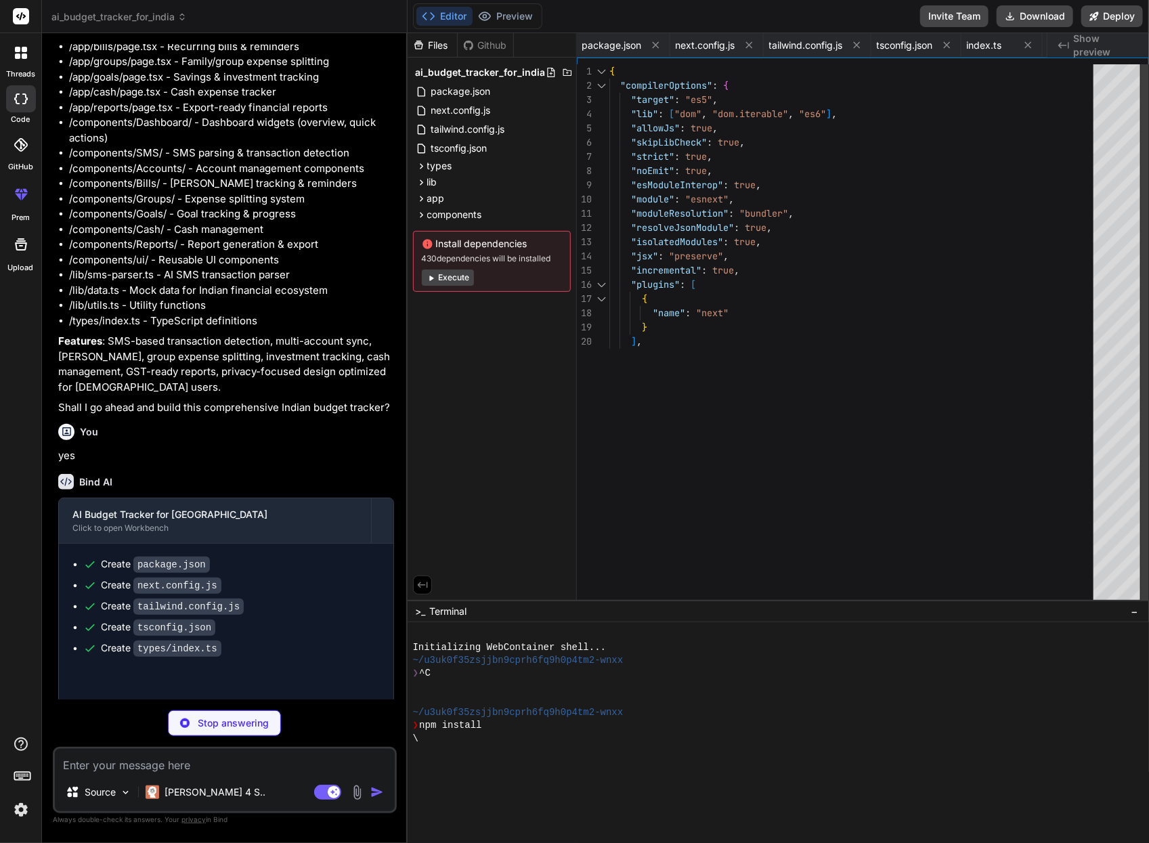
type textarea "</main> </div> ); }"
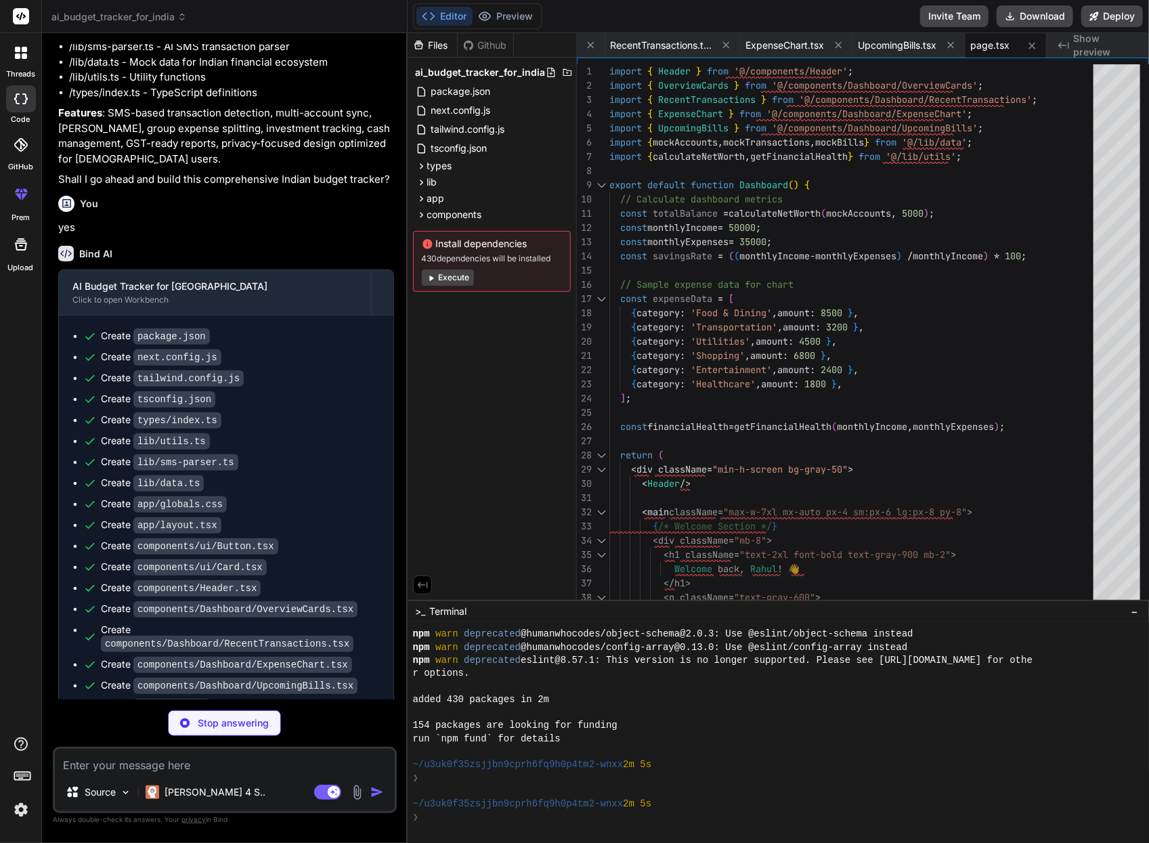
scroll to position [1444, 0]
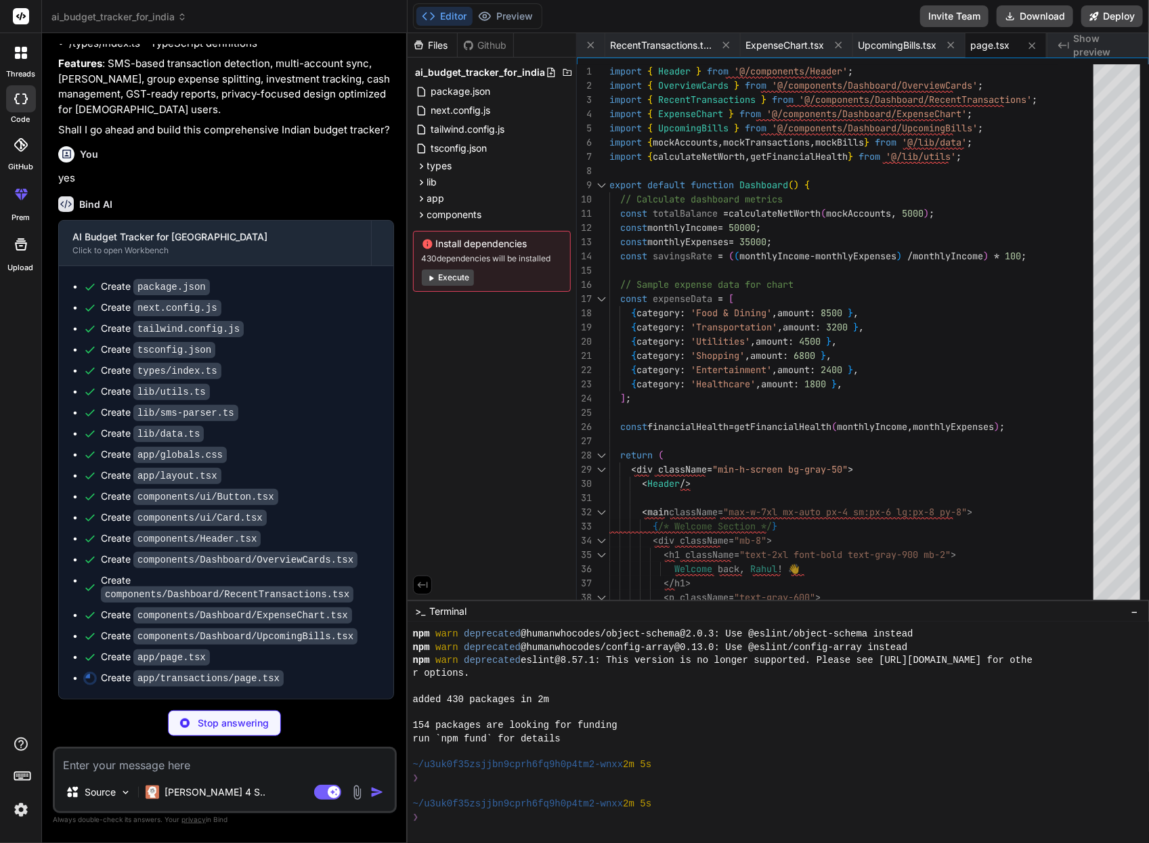
type textarea "x"
type textarea "</div> )} </div> </Card> </main> </div> ); }"
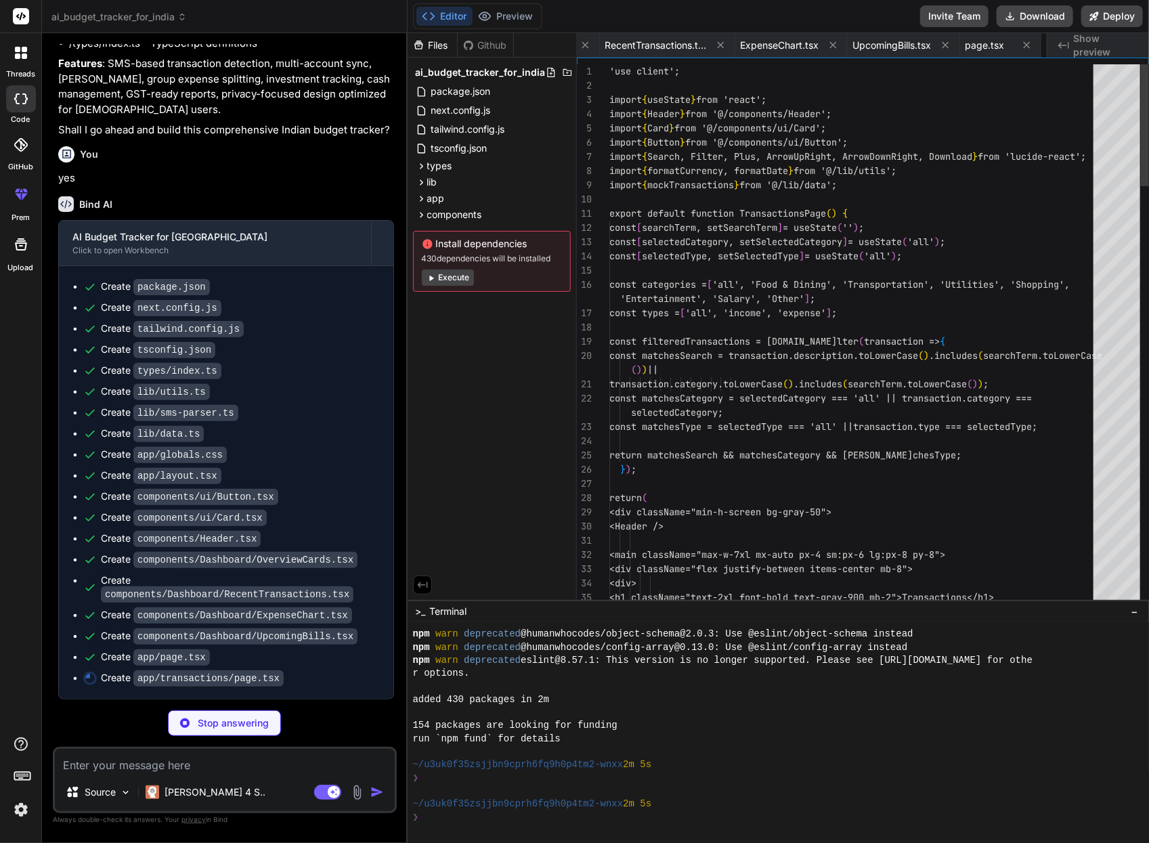
scroll to position [0, 1308]
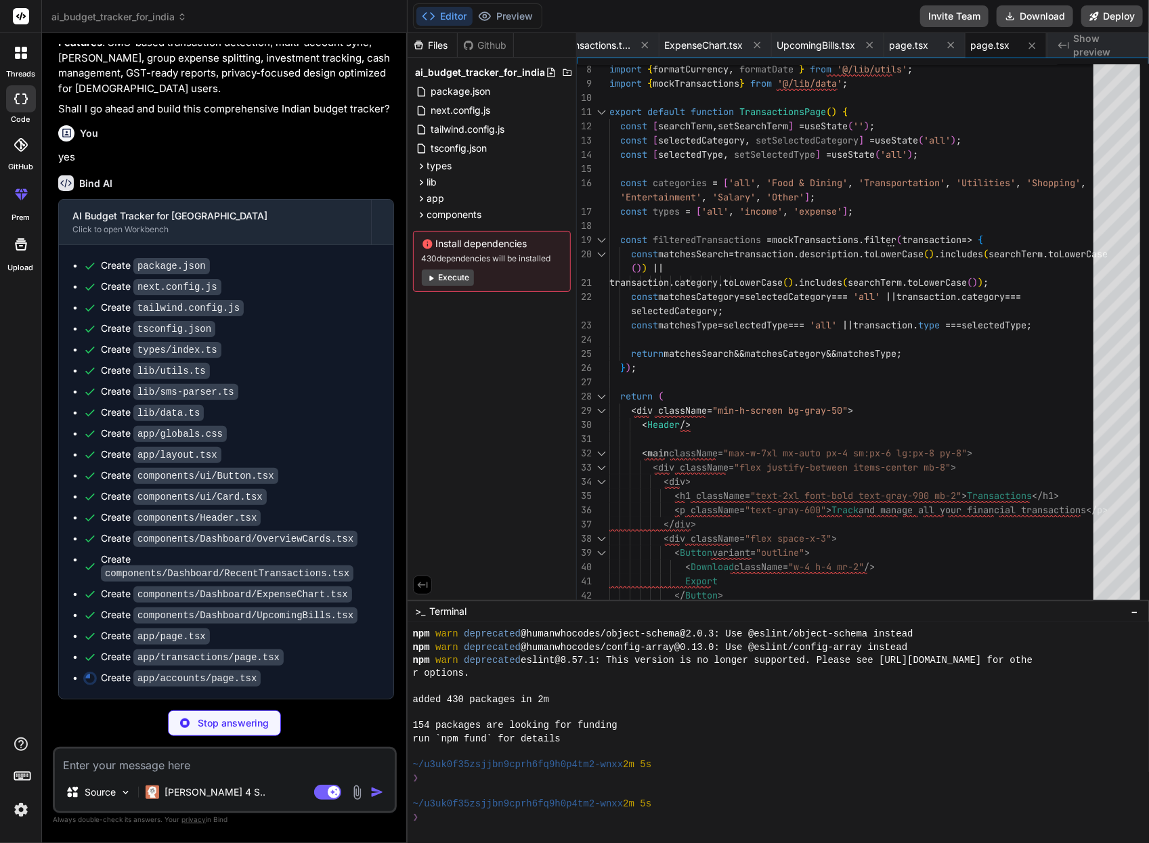
click at [447, 280] on button "Execute" at bounding box center [448, 278] width 52 height 16
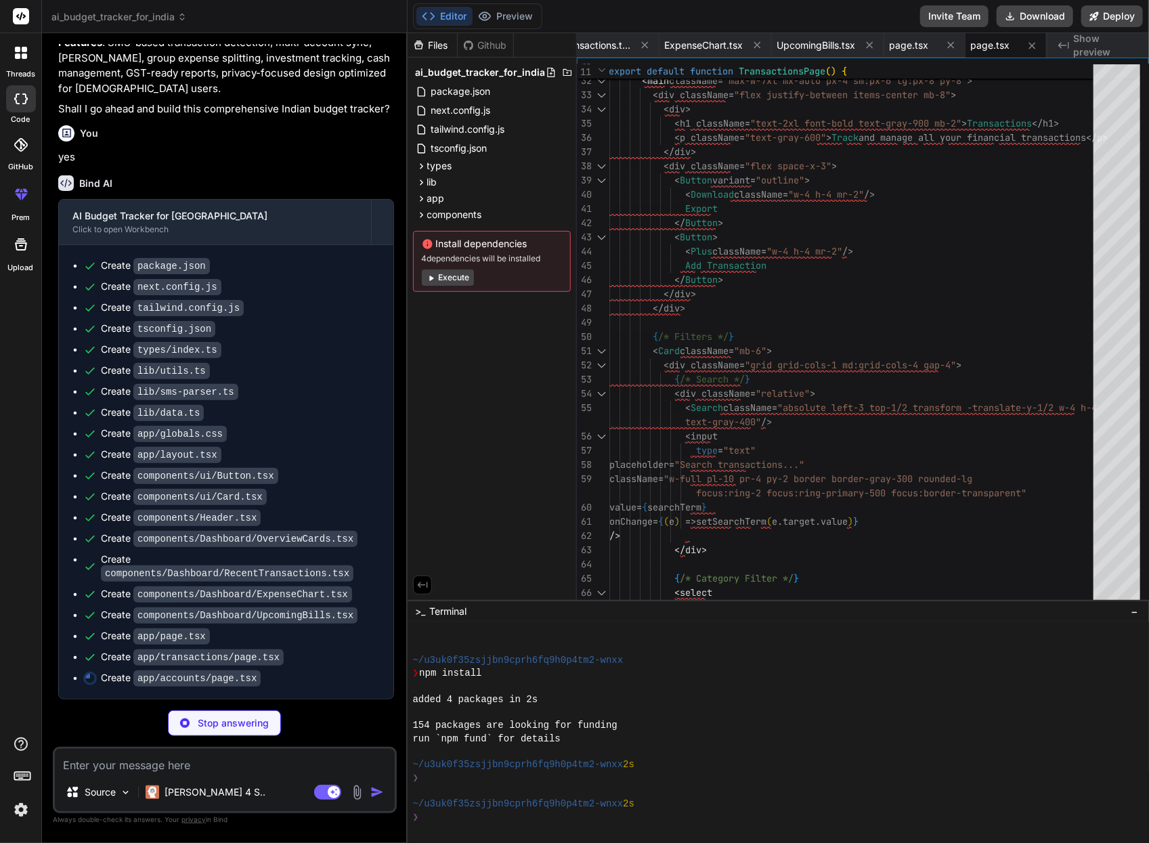
scroll to position [1464, 0]
click at [517, 22] on button "Preview" at bounding box center [506, 16] width 66 height 19
type textarea "x"
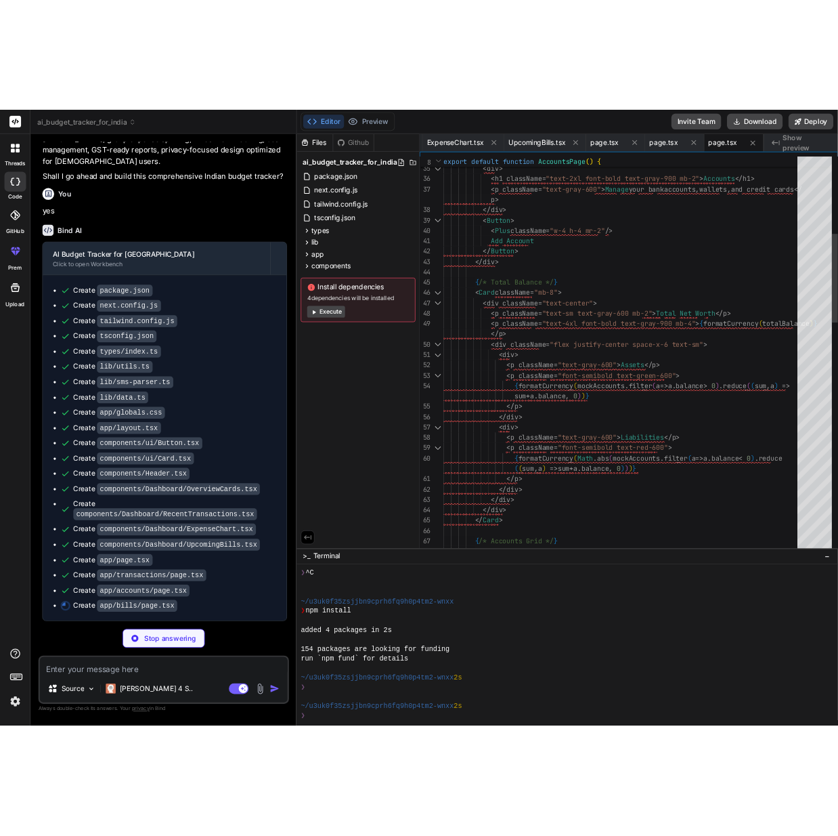
scroll to position [366, 0]
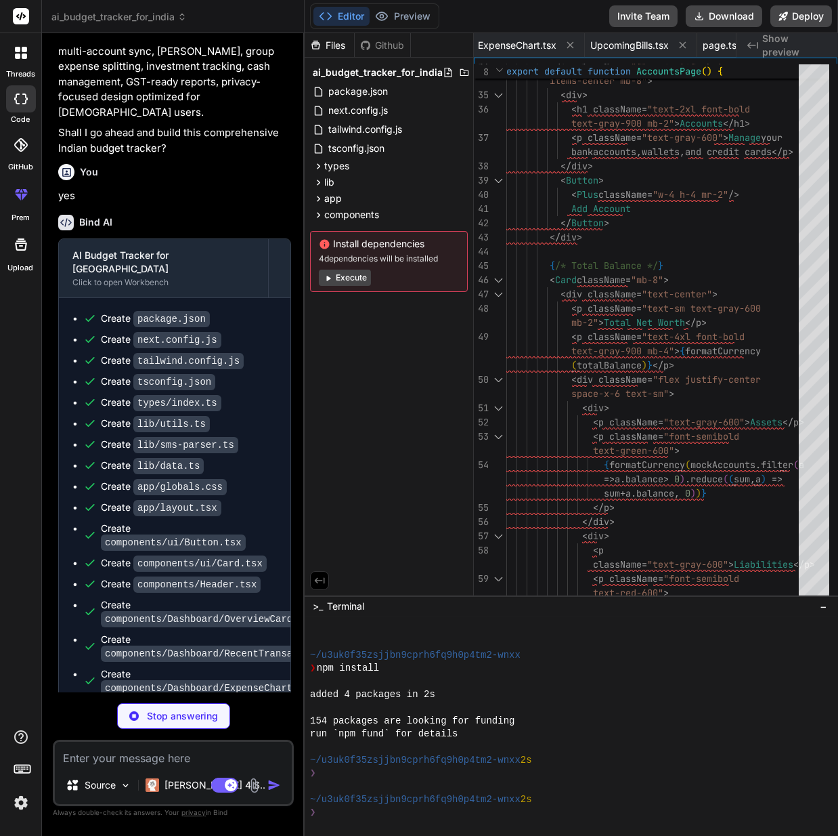
type textarea "x"
type textarea "</Card> </main> </div> ); }"
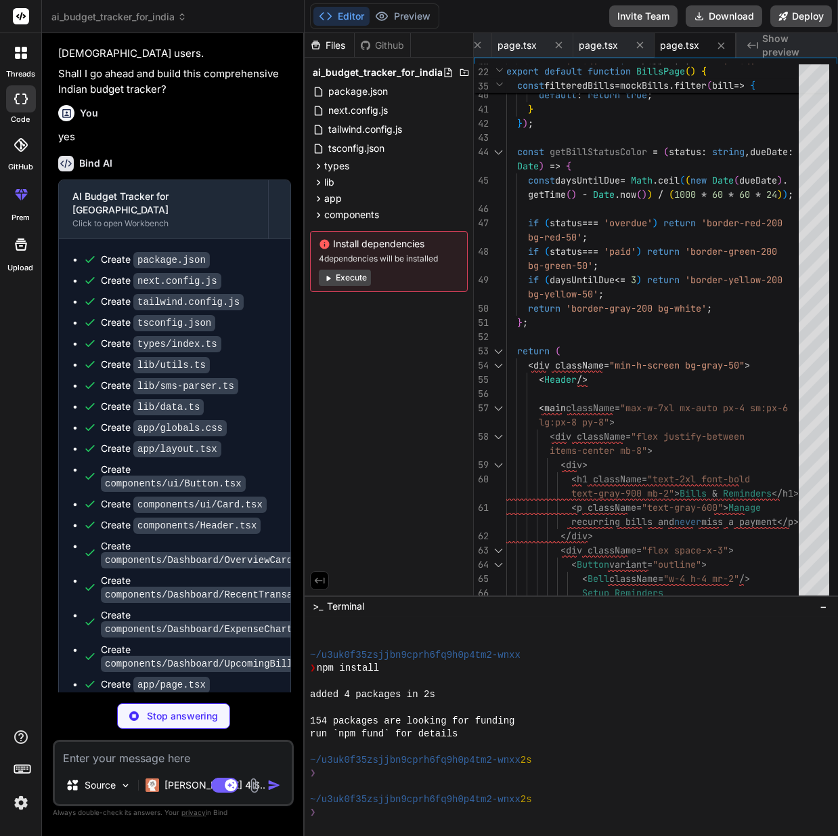
scroll to position [2115, 0]
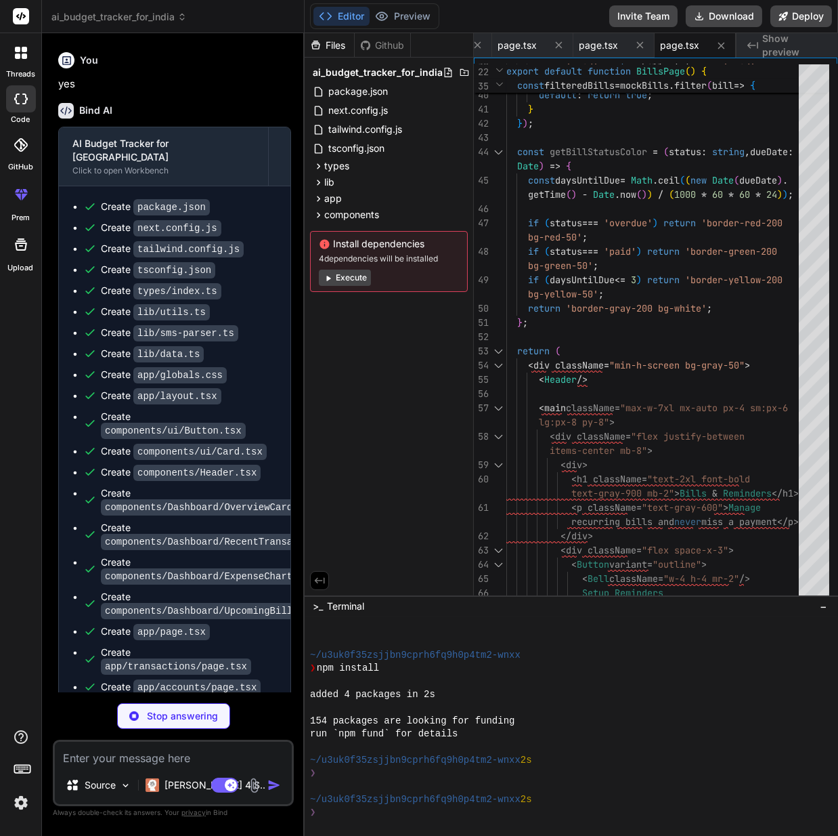
click at [348, 283] on button "Execute" at bounding box center [345, 278] width 52 height 16
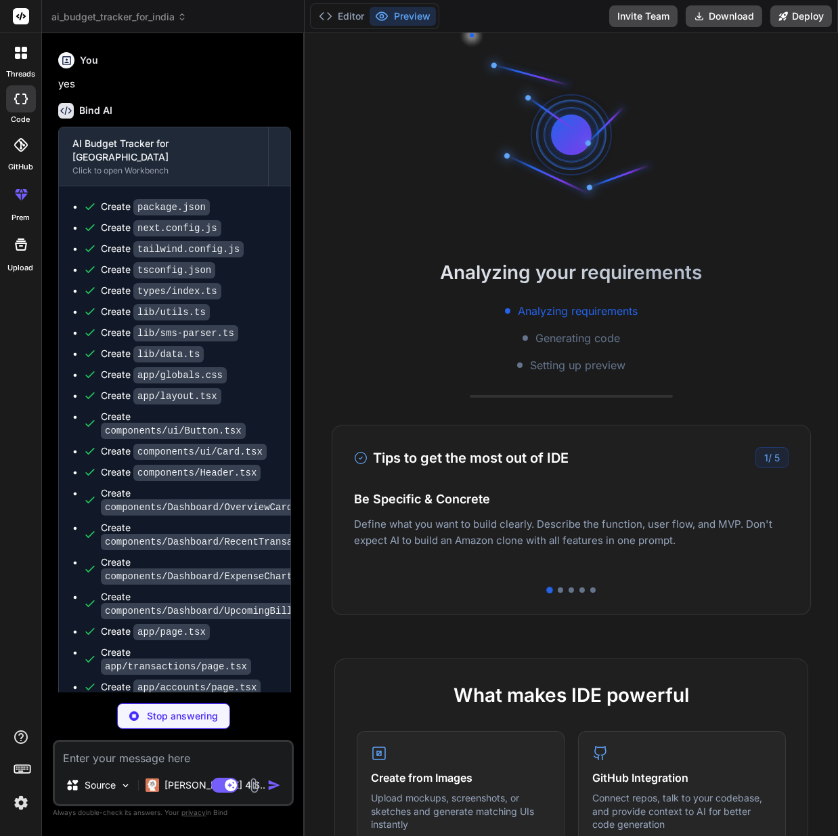
scroll to position [563, 0]
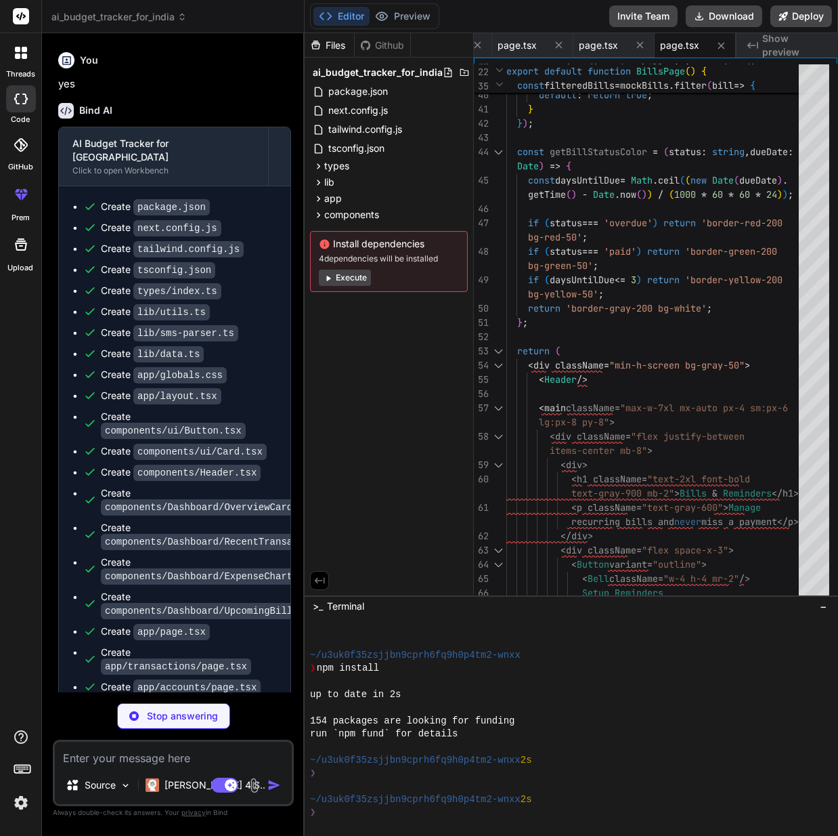
click at [364, 276] on button "Execute" at bounding box center [345, 278] width 52 height 16
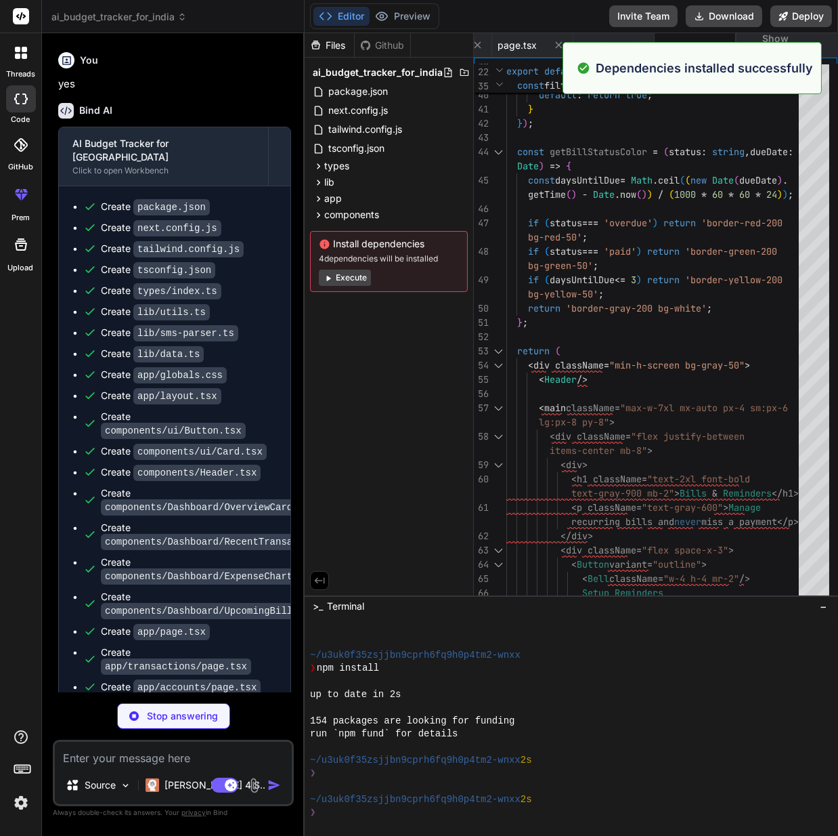
scroll to position [760, 0]
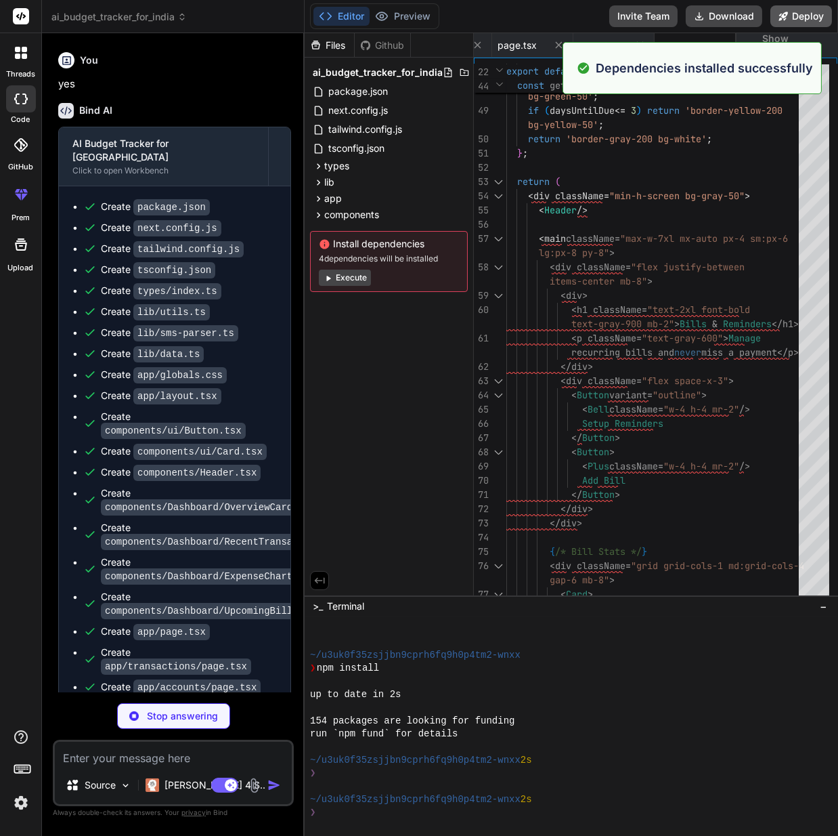
click at [800, 16] on button "Deploy" at bounding box center [802, 16] width 62 height 22
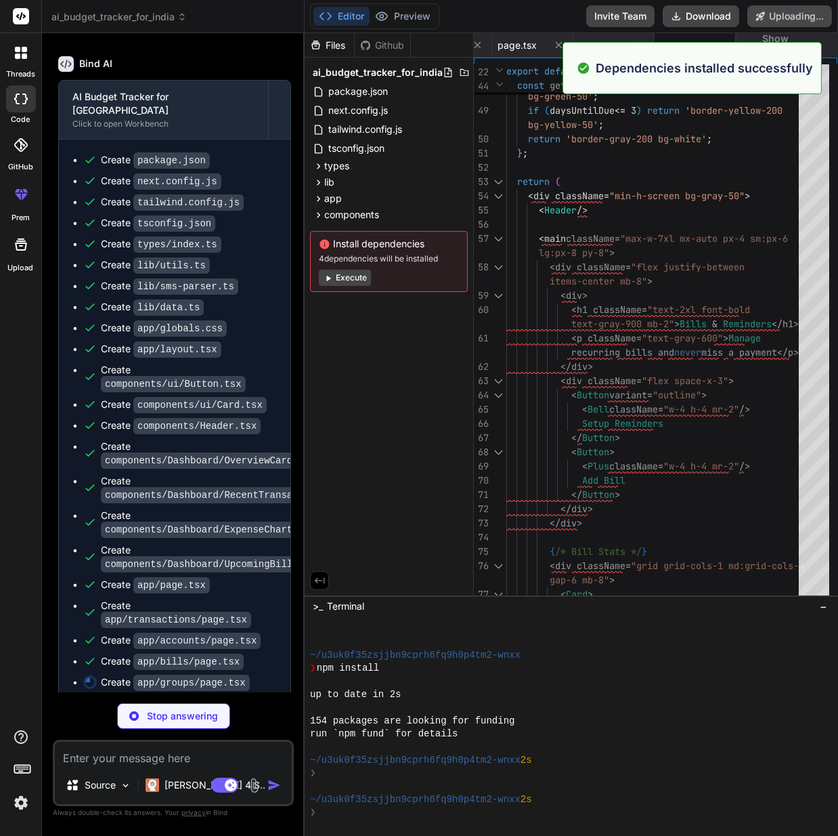
scroll to position [2163, 0]
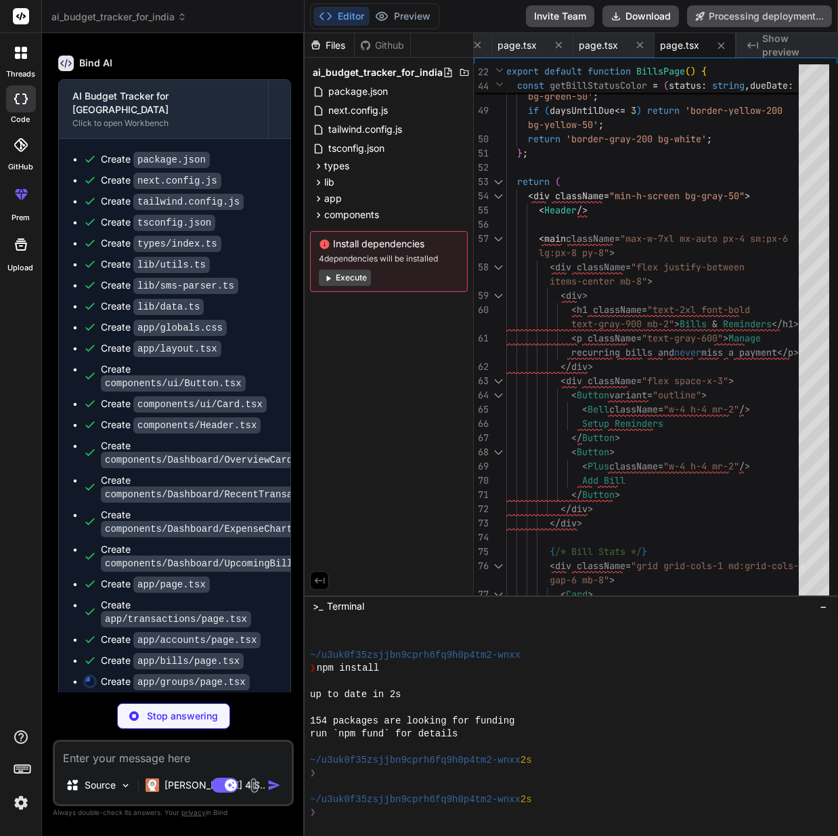
type textarea "x"
type textarea "</button> </div> </Card> </main> </div> ); }"
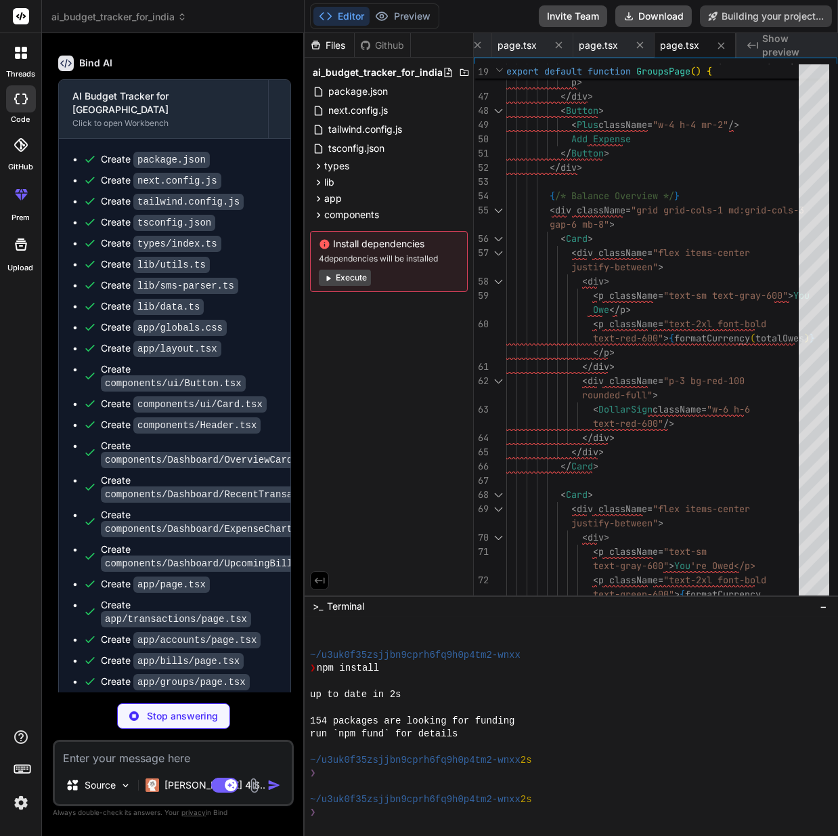
type textarea "x"
type textarea "</div> ); }"
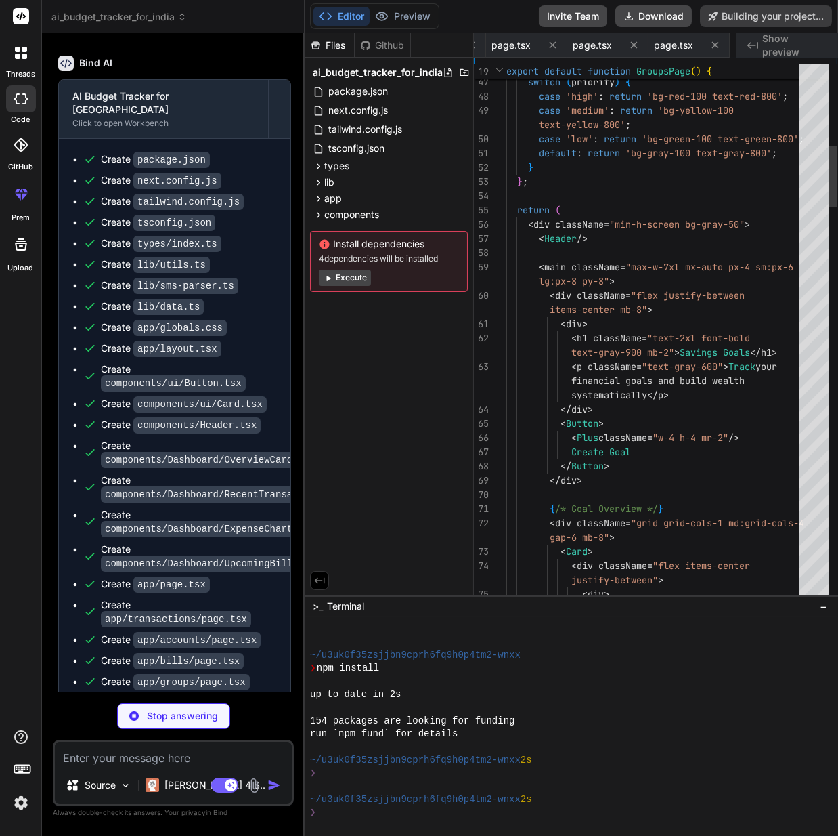
scroll to position [0, 1842]
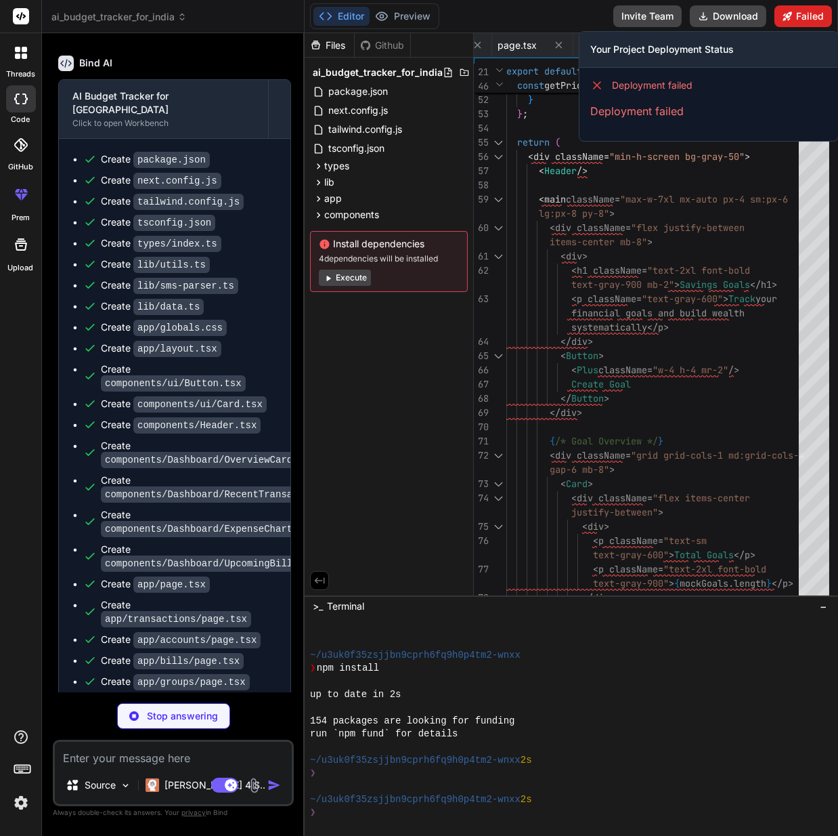
click at [795, 12] on button "Failed" at bounding box center [804, 16] width 58 height 22
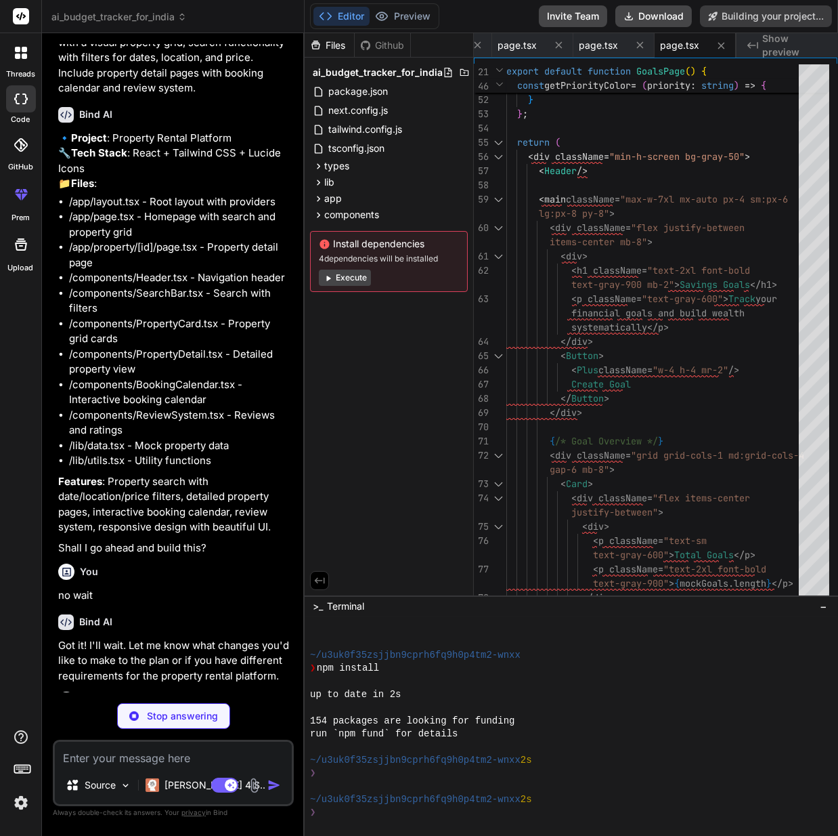
scroll to position [38, 0]
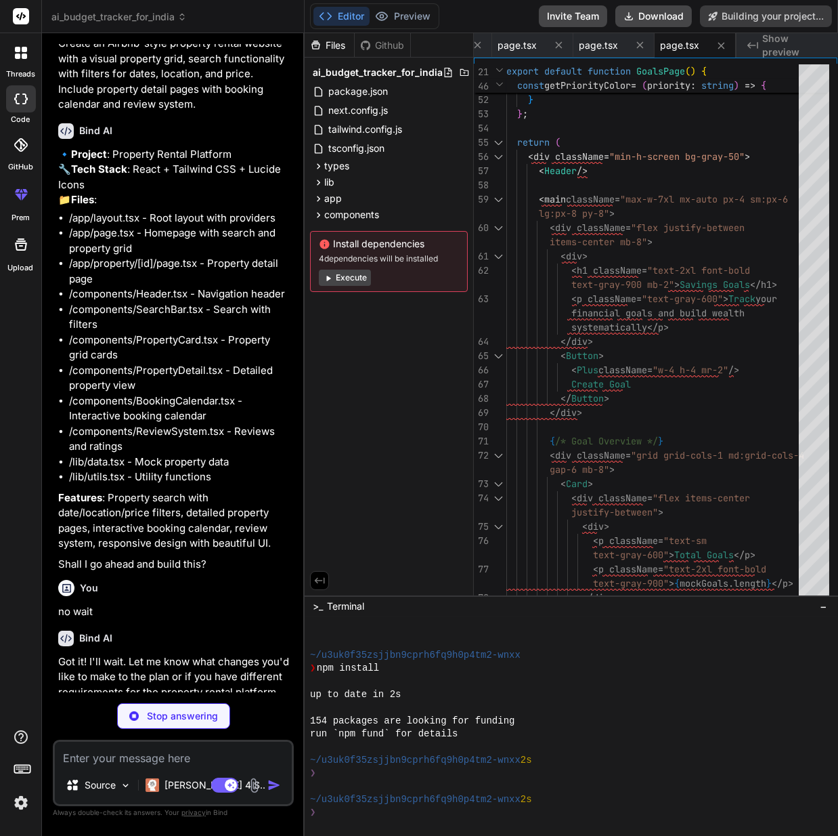
type textarea "x"
type textarea "</div> </Card> </main> </div> ); }"
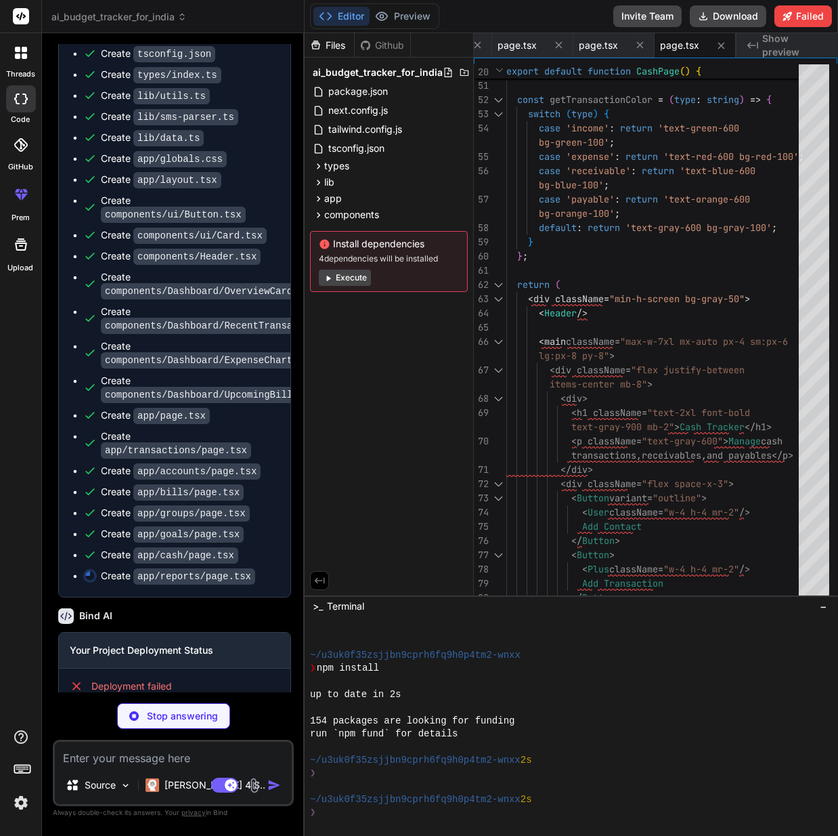
scroll to position [761, 0]
type textarea "x"
type textarea "</main> </div> ); }"
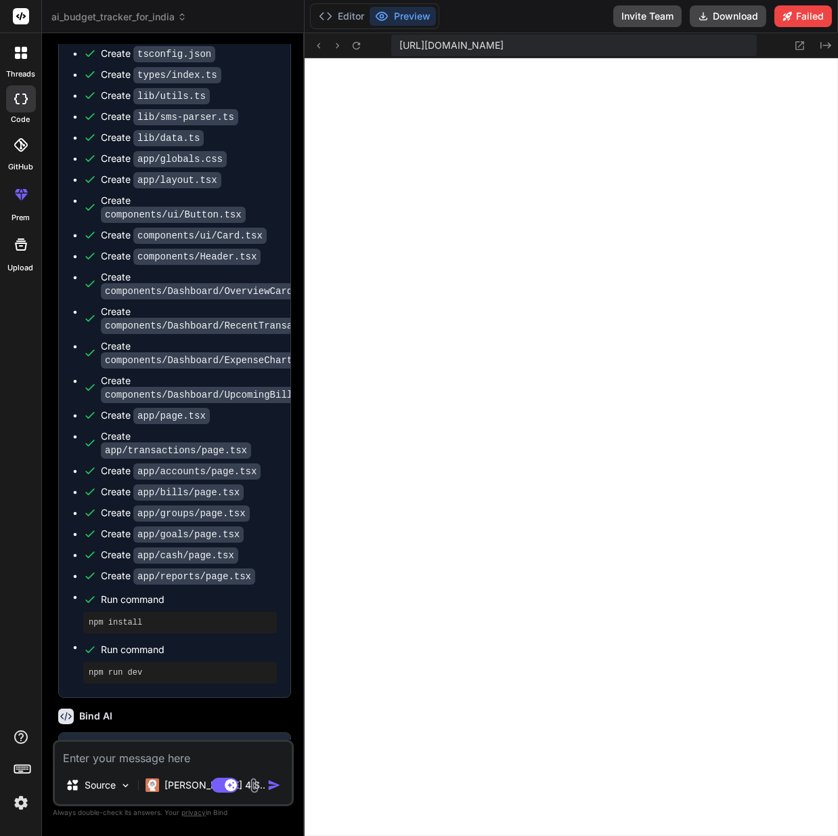
scroll to position [1481, 0]
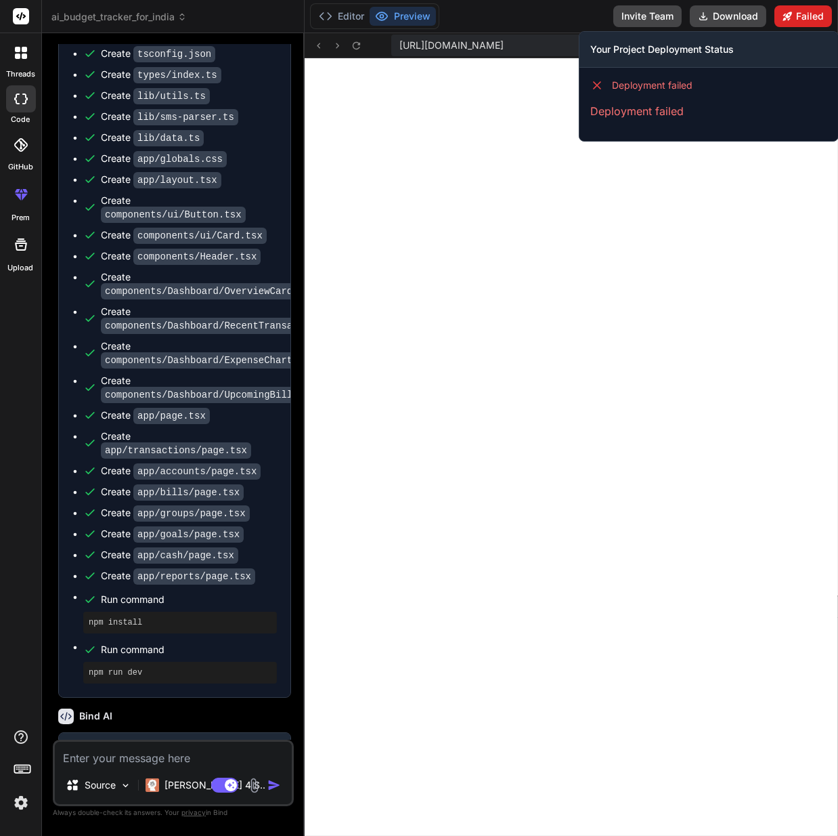
click at [809, 17] on button "Failed" at bounding box center [804, 16] width 58 height 22
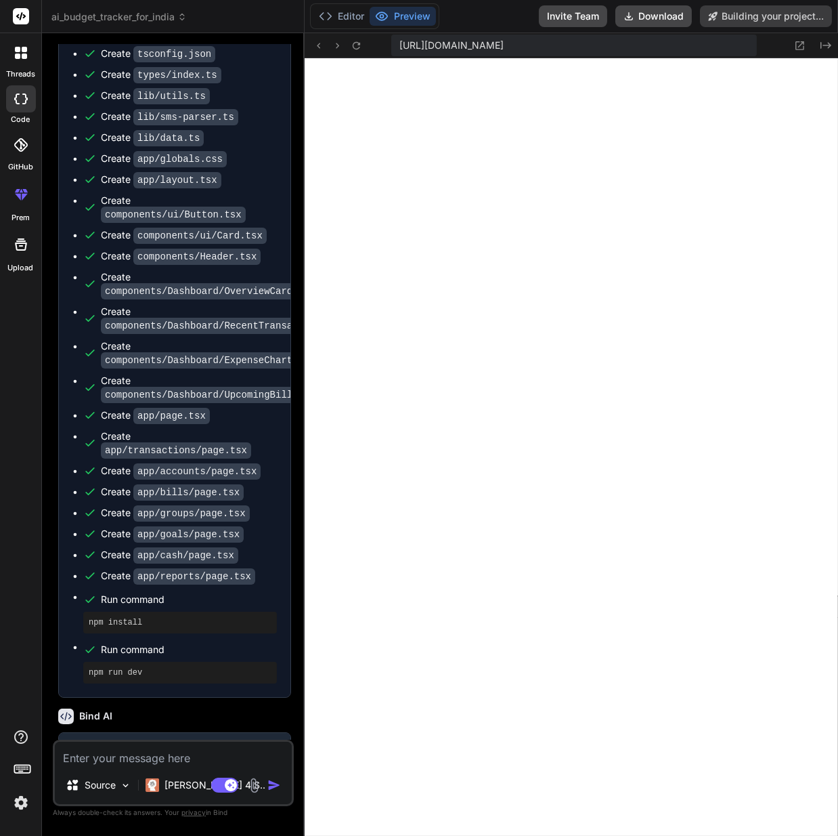
click at [426, 15] on button "Preview" at bounding box center [403, 16] width 66 height 19
type textarea "x"
click at [388, 10] on icon at bounding box center [382, 16] width 14 height 14
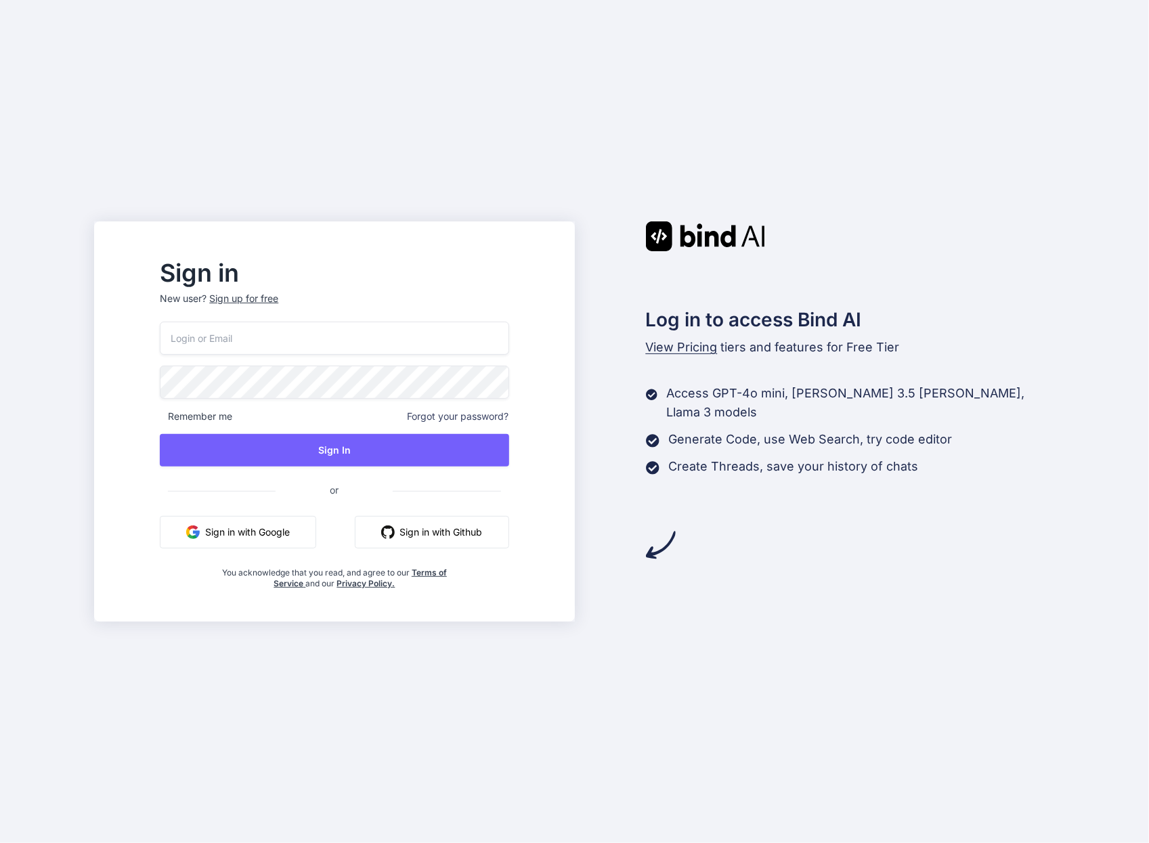
click at [304, 540] on button "Sign in with Google" at bounding box center [238, 532] width 156 height 33
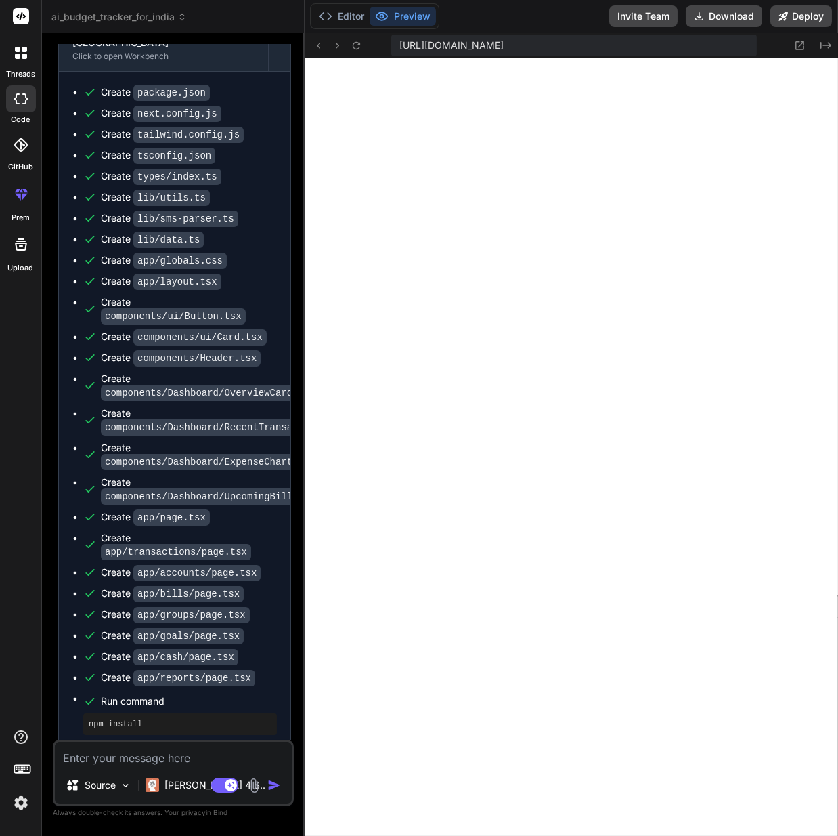
scroll to position [576, 0]
click at [822, 17] on button "Deploy" at bounding box center [802, 16] width 62 height 22
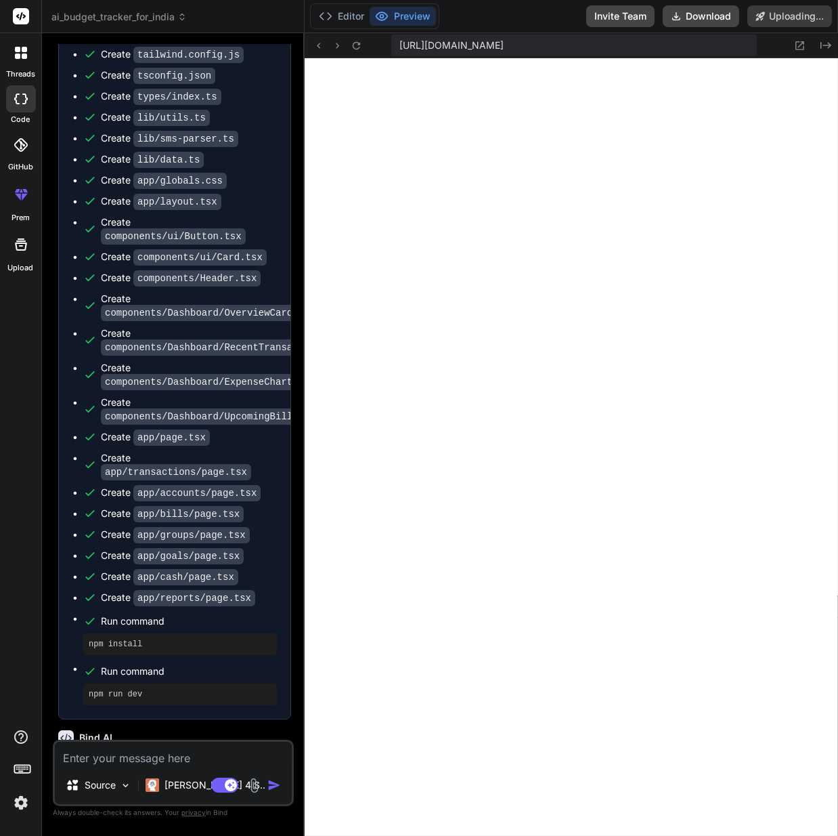
scroll to position [2347, 0]
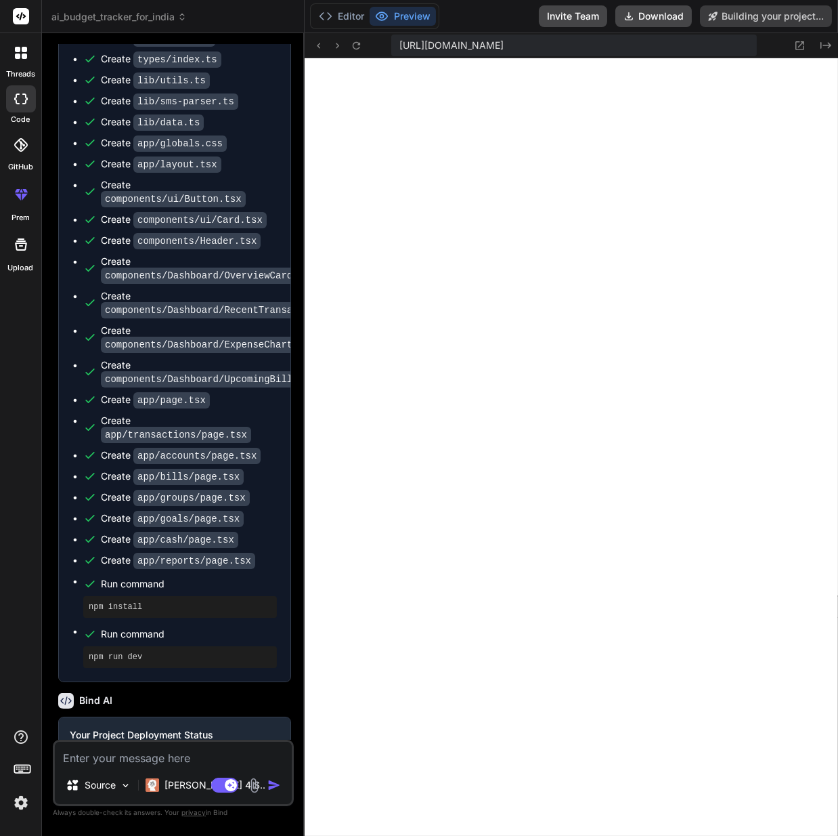
type textarea "x"
click at [220, 627] on span "Run command" at bounding box center [189, 634] width 176 height 14
